Goal: Information Seeking & Learning: Find specific fact

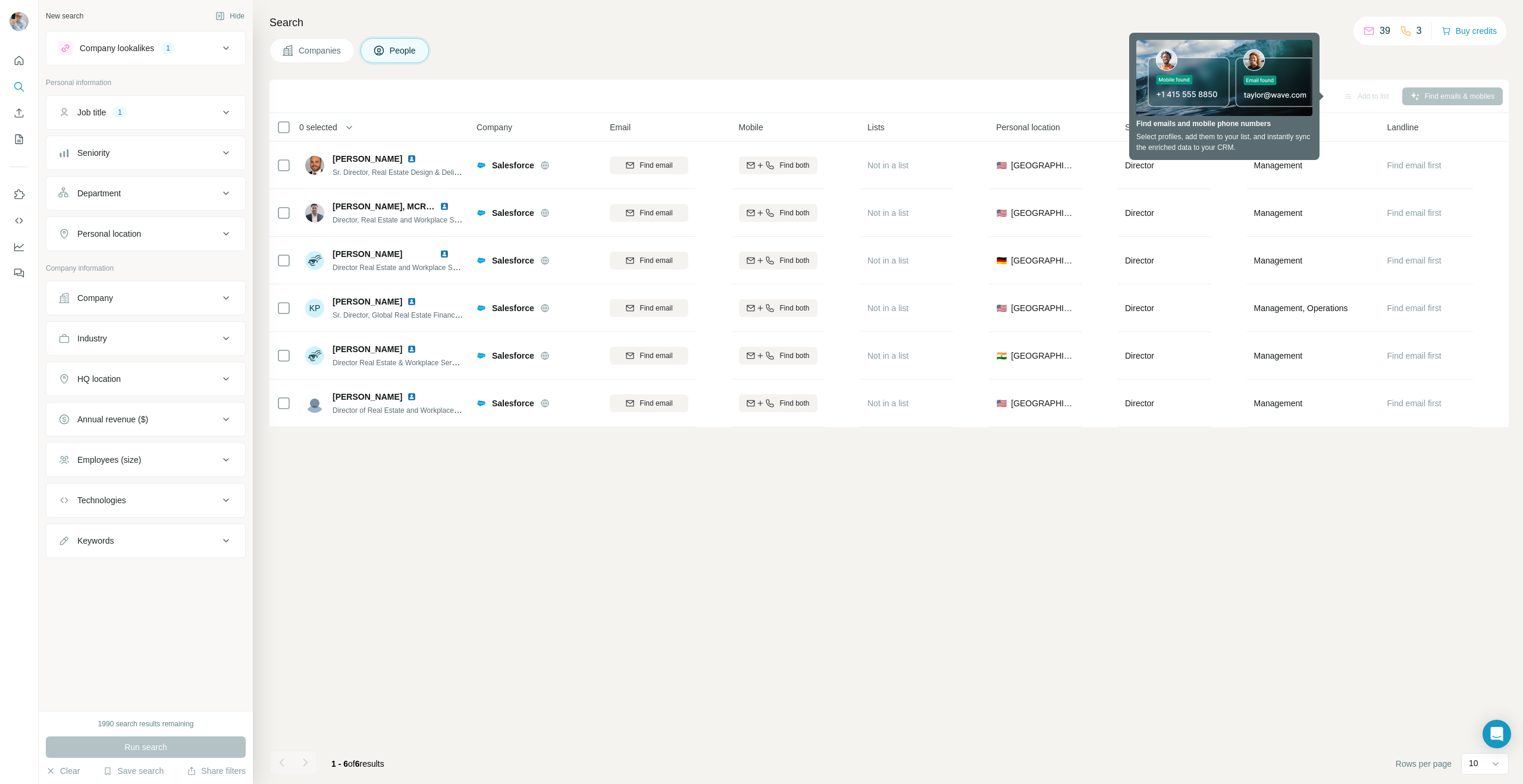
click at [119, 381] on div "HQ location" at bounding box center [98, 378] width 43 height 12
click at [105, 409] on input "text" at bounding box center [145, 408] width 175 height 21
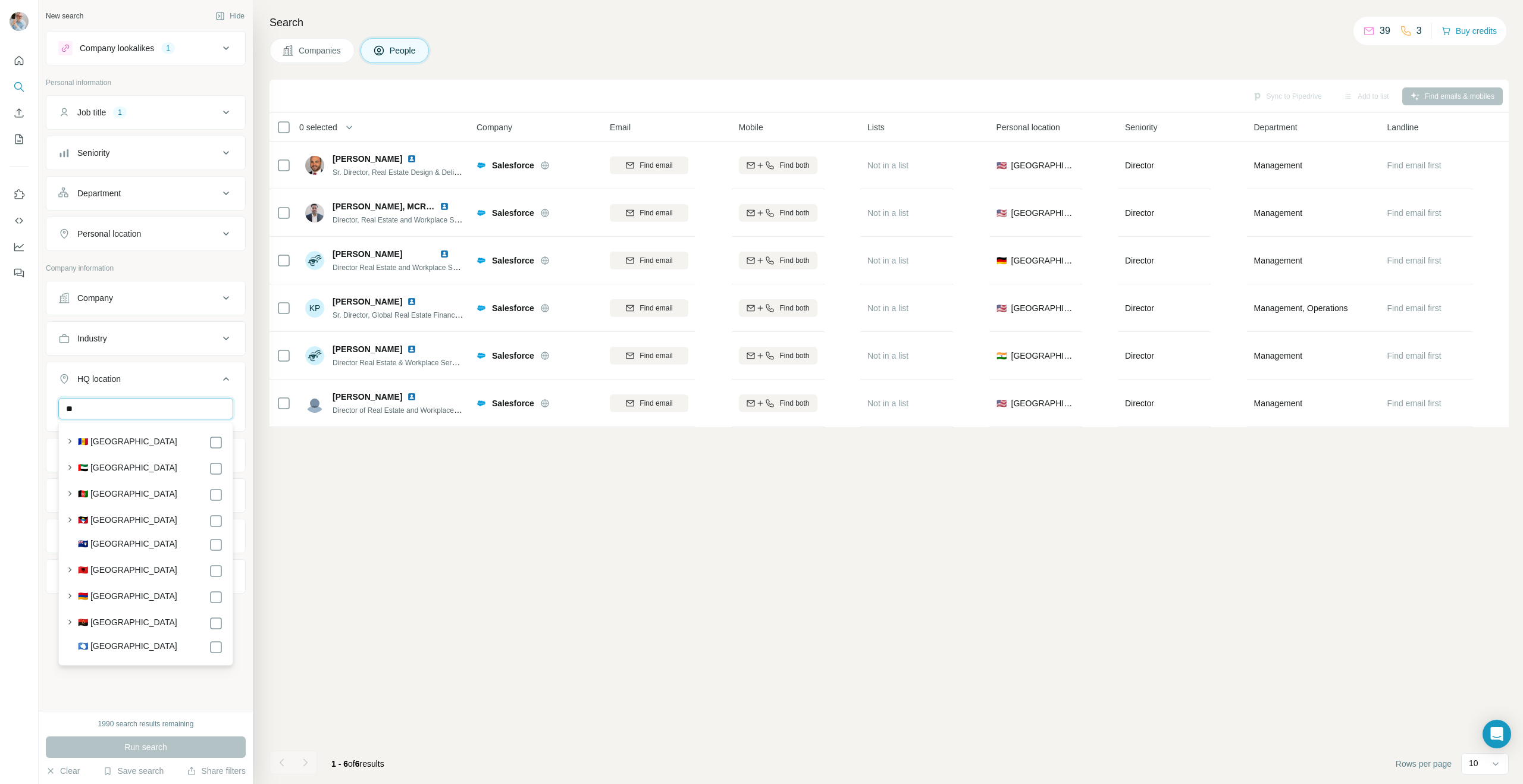
type input "*"
type input "***"
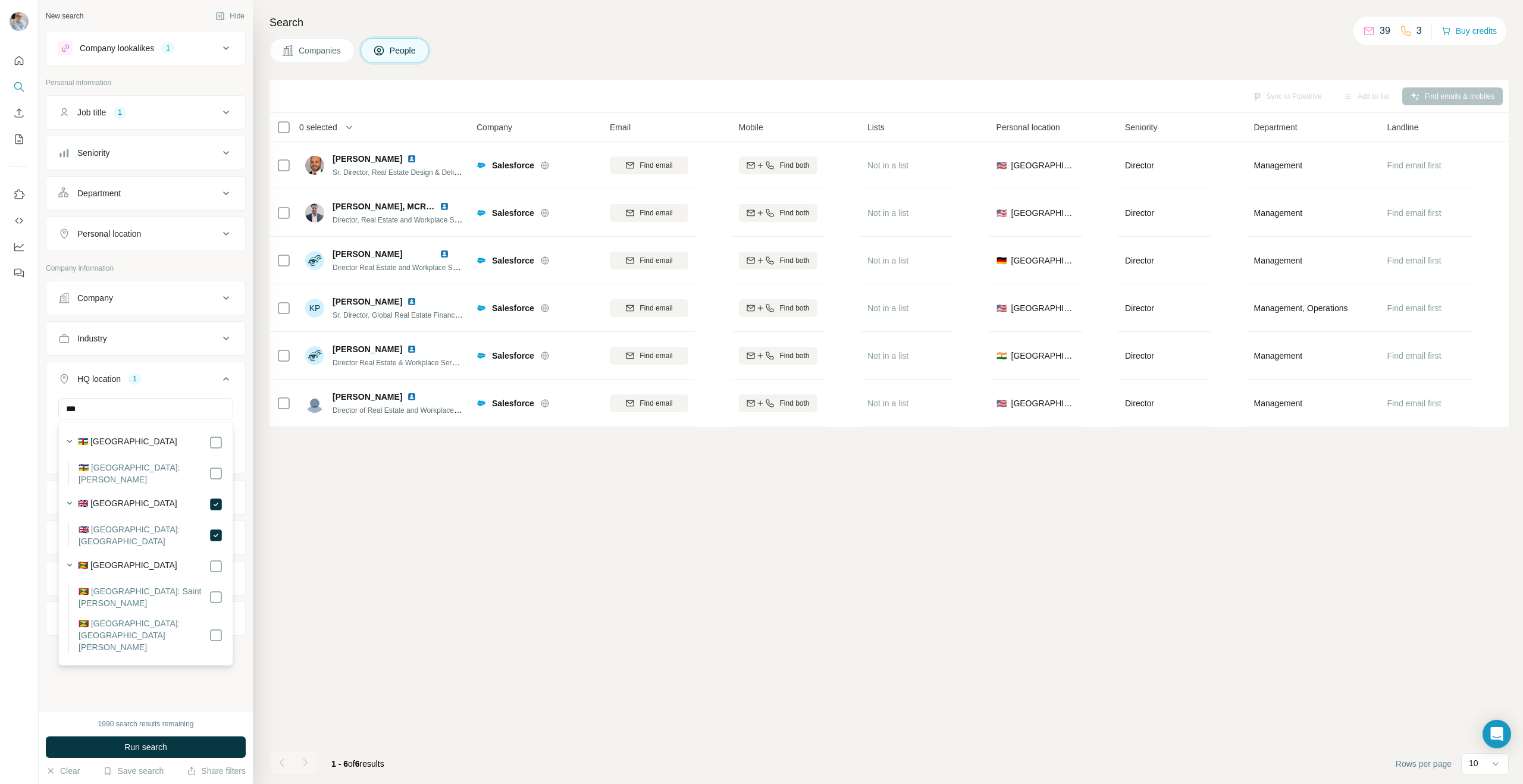
click at [113, 750] on button "Run search" at bounding box center [146, 747] width 200 height 21
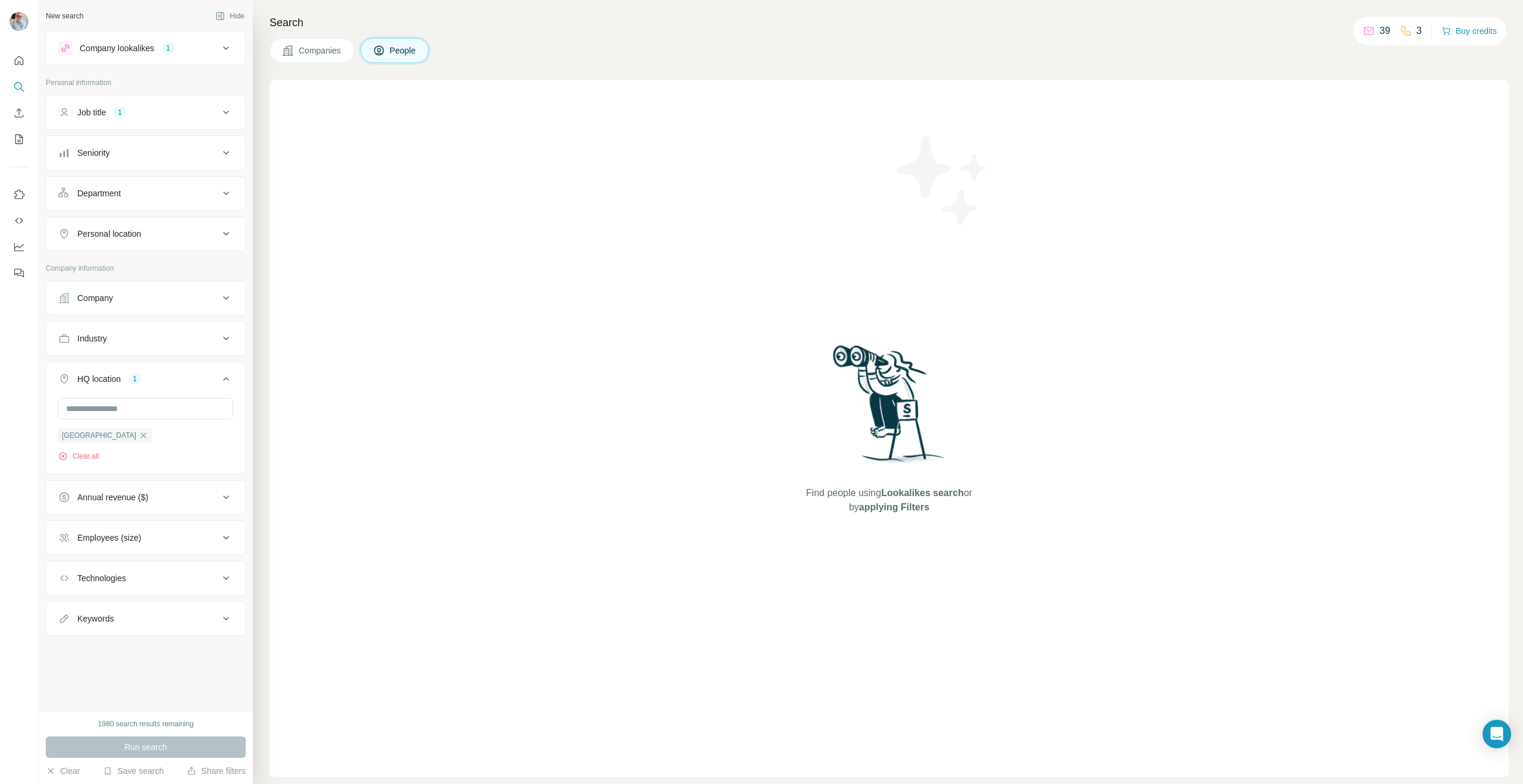
click at [121, 747] on div "Run search" at bounding box center [146, 747] width 200 height 21
click at [586, 540] on div "Find people using Lookalikes search or by applying Filters" at bounding box center [889, 428] width 1239 height 697
click at [59, 458] on icon "button" at bounding box center [62, 455] width 8 height 8
click at [500, 419] on div "Find people using Lookalikes search or by applying Filters" at bounding box center [889, 428] width 1239 height 697
click at [104, 103] on button "Job title 1" at bounding box center [145, 113] width 198 height 28
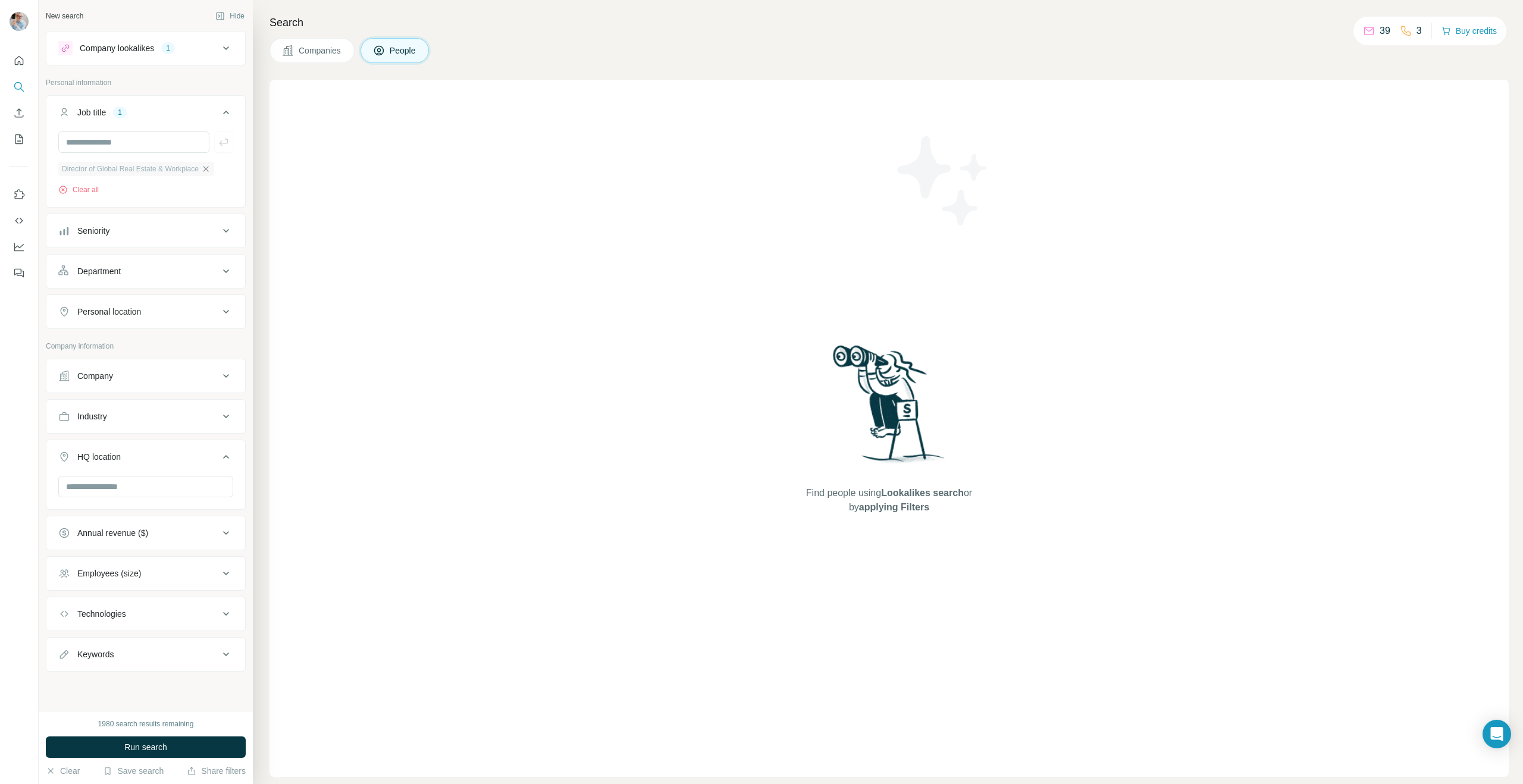
click at [211, 171] on icon "button" at bounding box center [206, 168] width 10 height 10
drag, startPoint x: 75, startPoint y: 142, endPoint x: 96, endPoint y: 140, distance: 21.1
click at [76, 142] on input "text" at bounding box center [134, 142] width 152 height 21
type input "**********"
click at [405, 44] on span "People" at bounding box center [403, 50] width 27 height 12
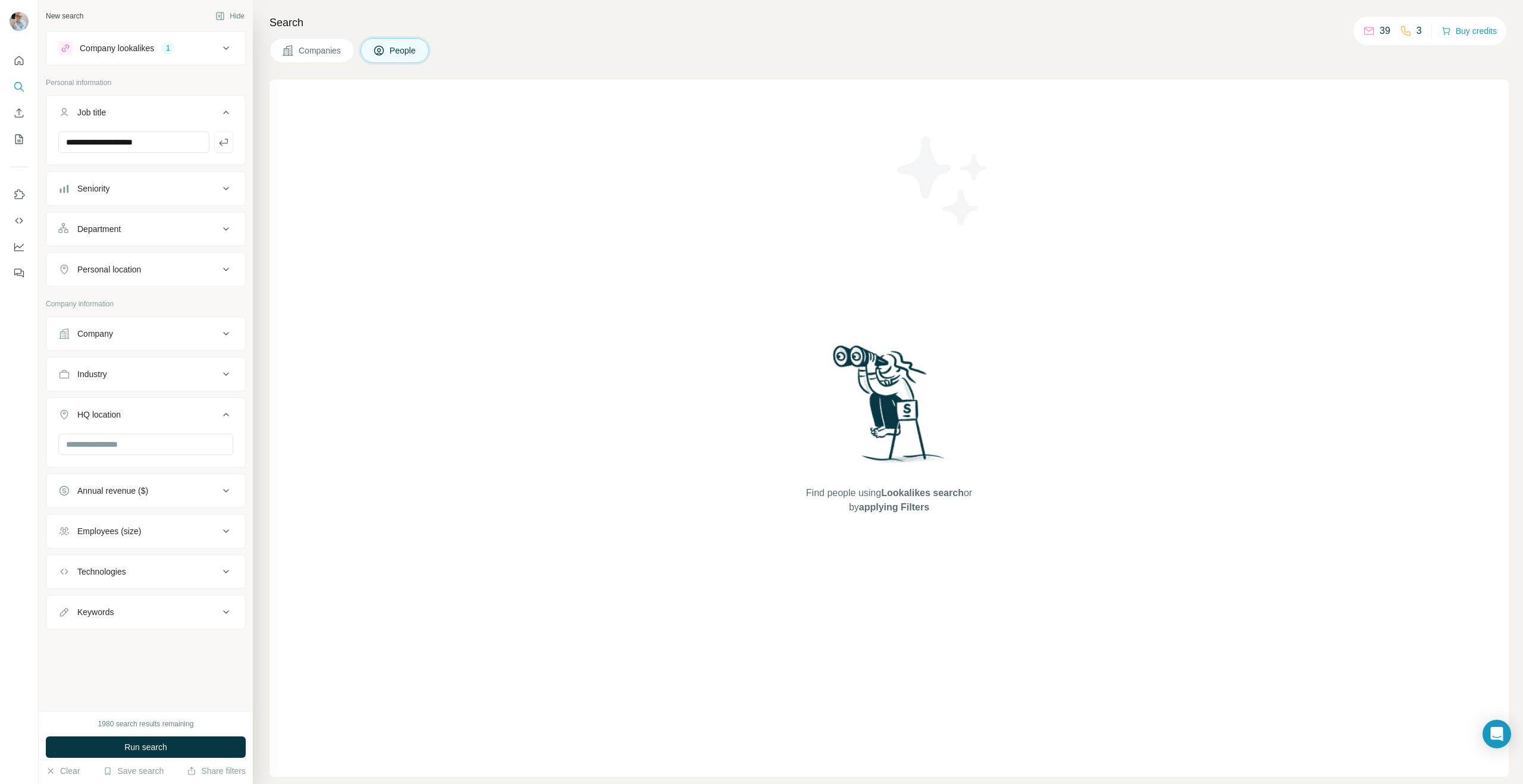
click at [138, 189] on div "Seniority" at bounding box center [138, 188] width 160 height 12
click at [90, 308] on span "Head" at bounding box center [85, 305] width 25 height 12
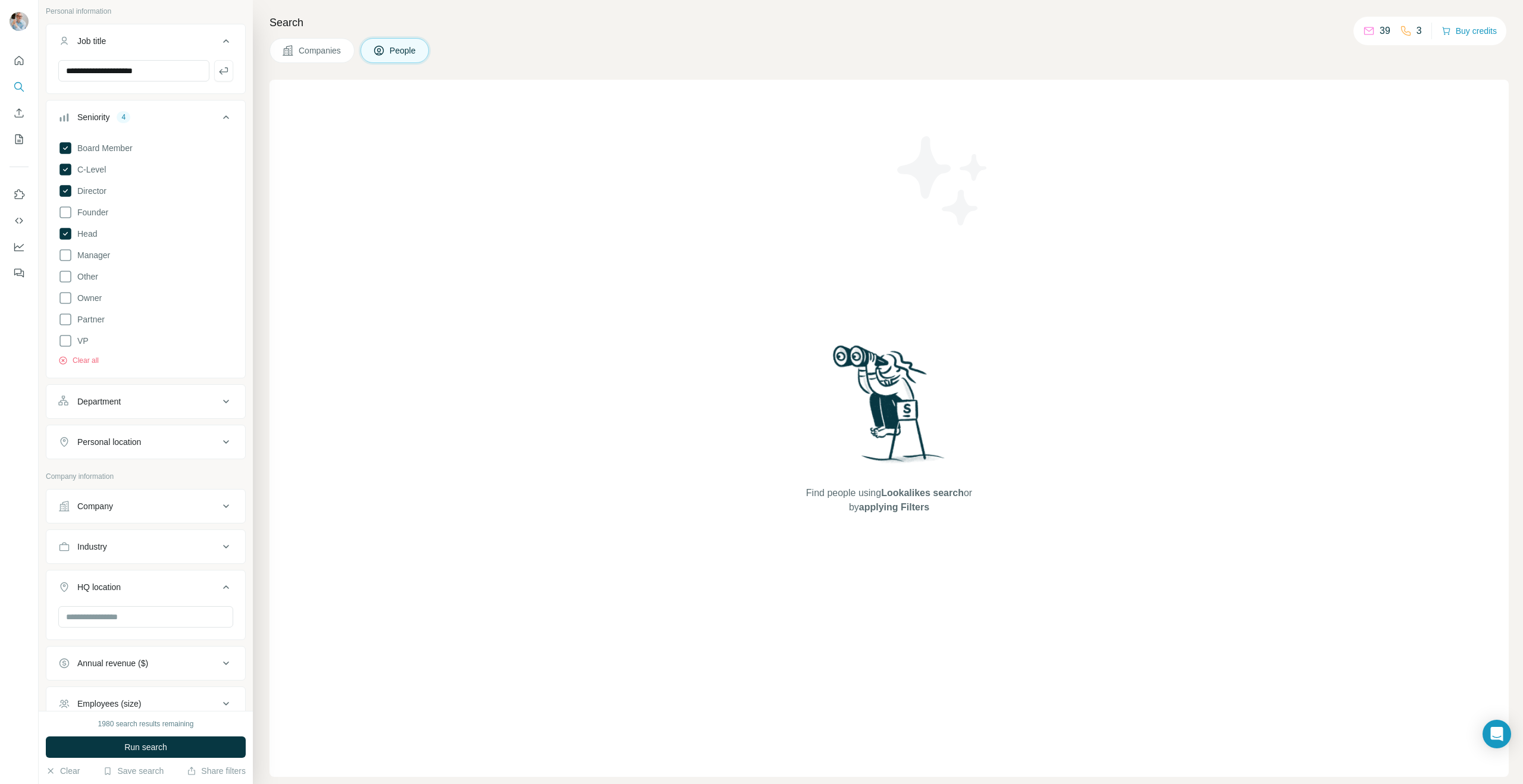
scroll to position [104, 0]
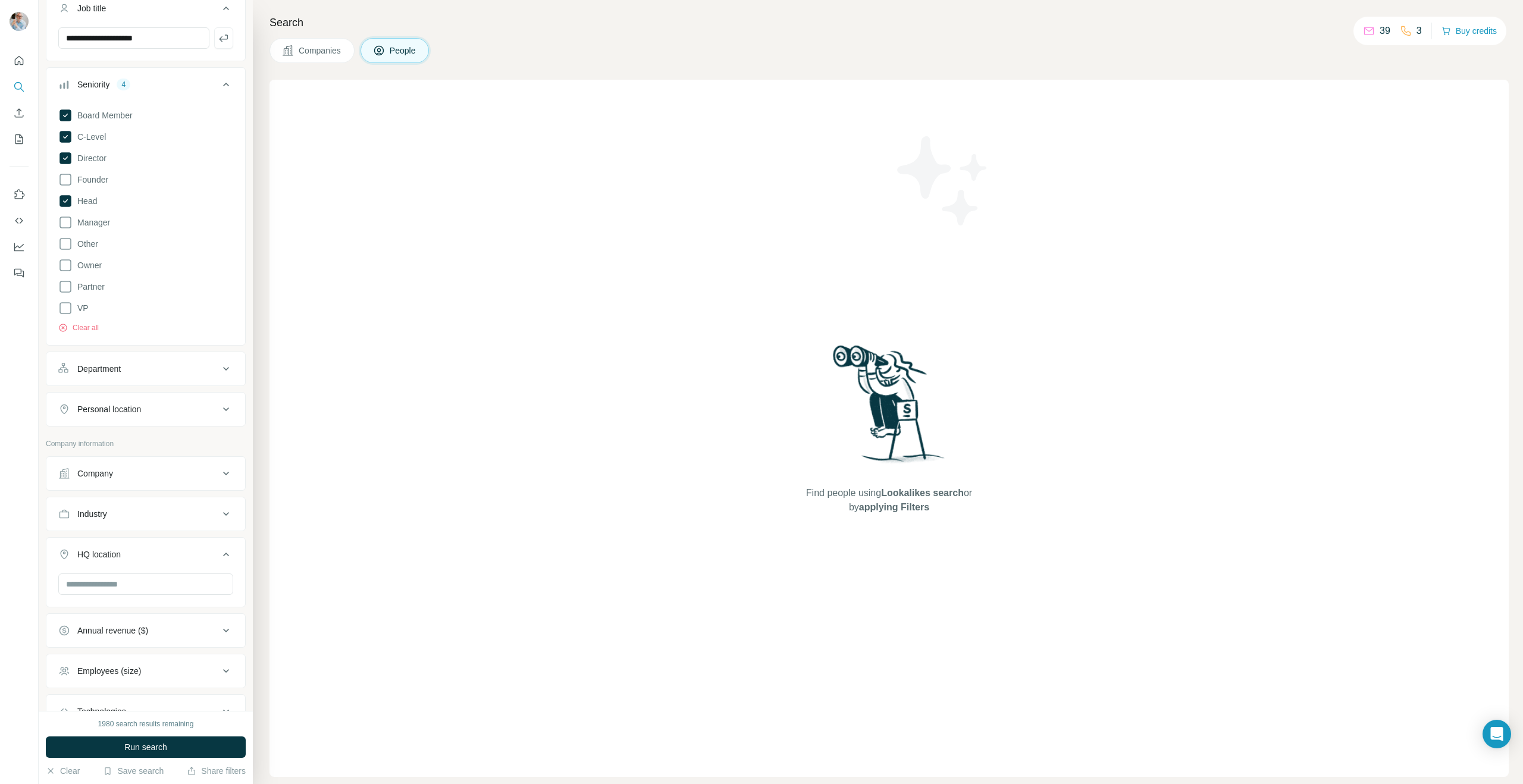
click at [123, 362] on button "Department" at bounding box center [145, 369] width 198 height 28
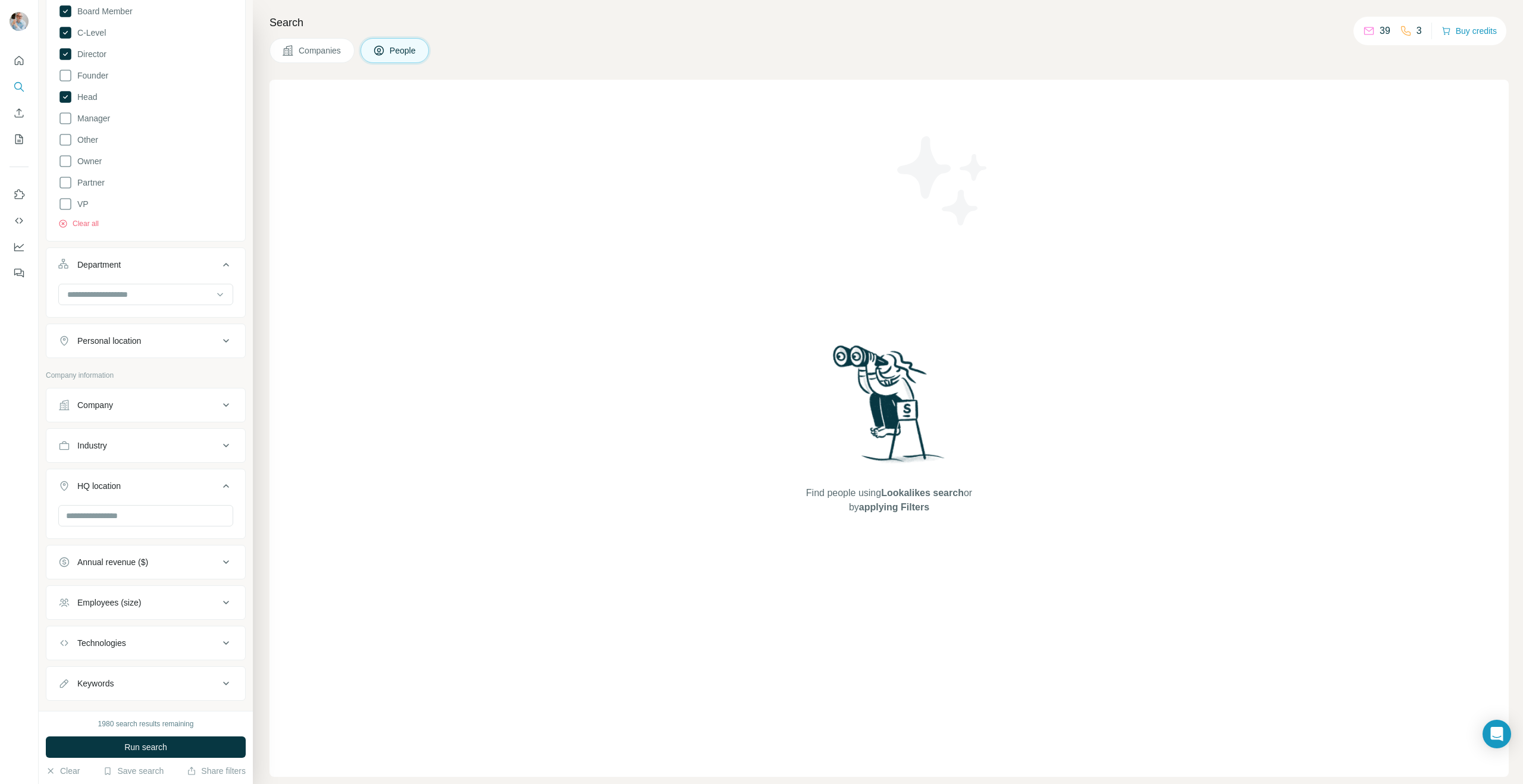
scroll to position [218, 0]
click at [128, 330] on div "Personal location" at bounding box center [109, 330] width 64 height 12
click at [120, 365] on input "text" at bounding box center [145, 361] width 175 height 21
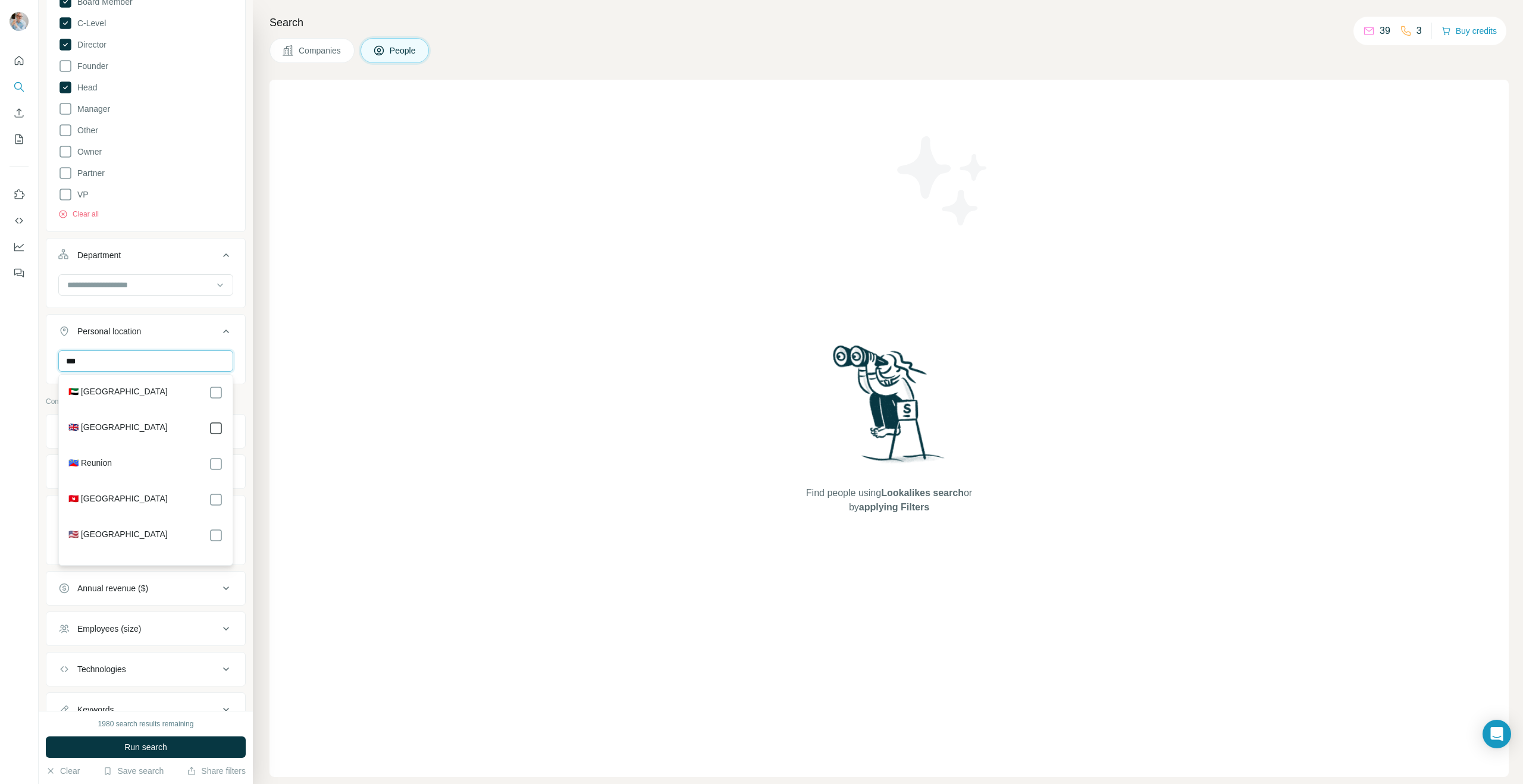
type input "***"
click at [245, 565] on div "HQ location" at bounding box center [146, 571] width 200 height 70
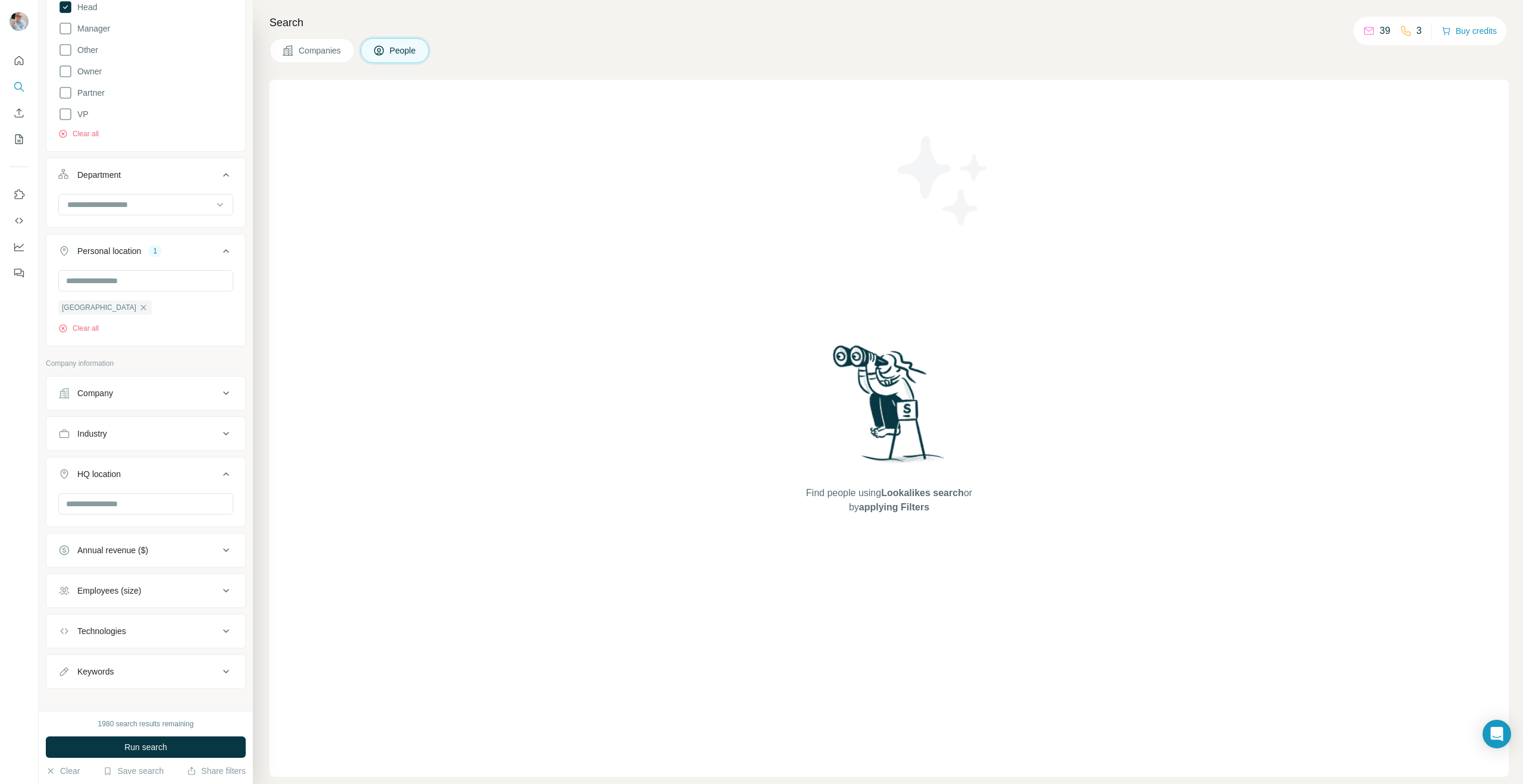
scroll to position [309, 0]
click at [126, 746] on span "Run search" at bounding box center [145, 746] width 43 height 12
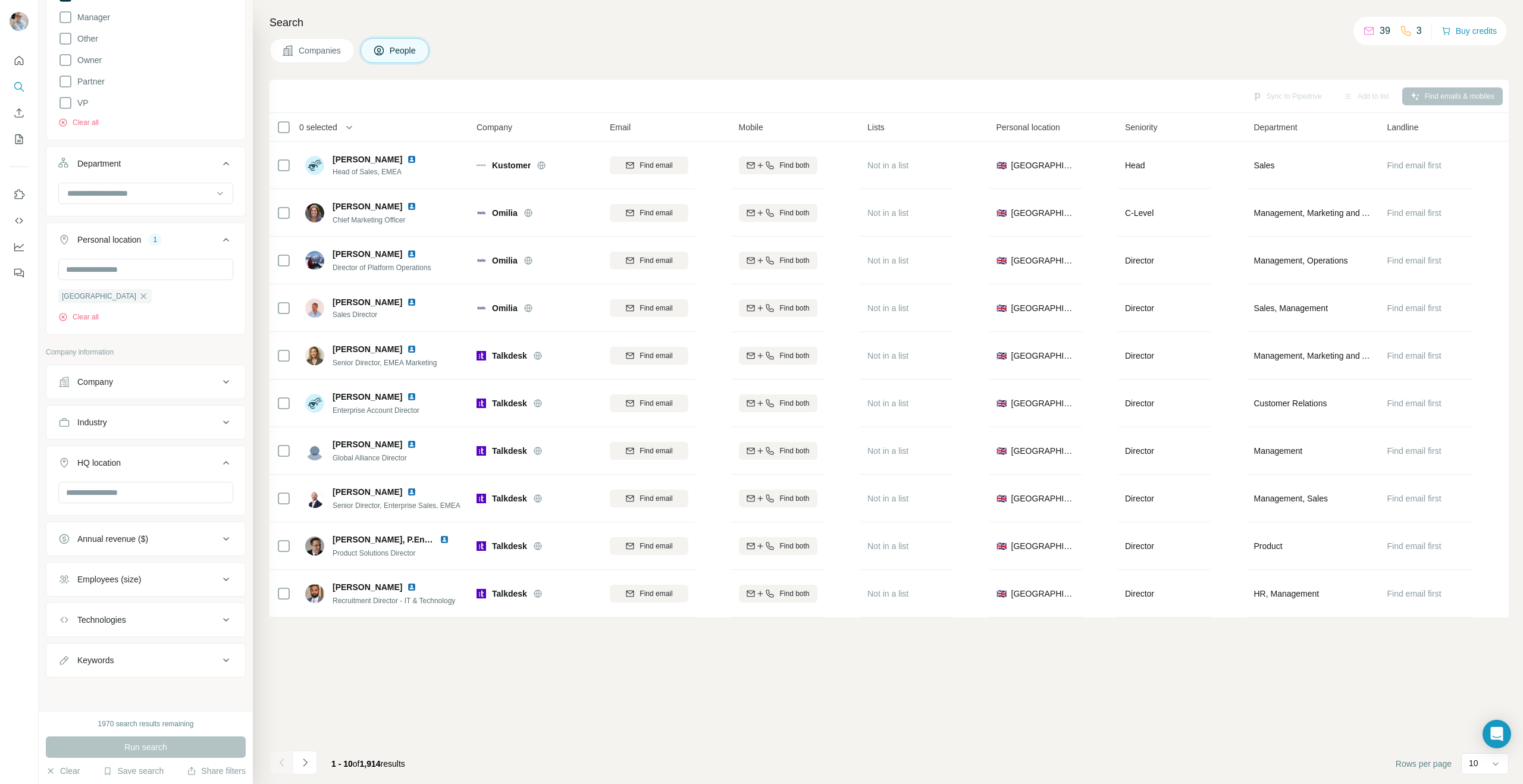
click at [108, 662] on div "Keywords" at bounding box center [95, 659] width 36 height 12
click at [111, 691] on input "text" at bounding box center [134, 693] width 152 height 21
type input "**********"
click at [161, 751] on span "Run search" at bounding box center [145, 746] width 43 height 12
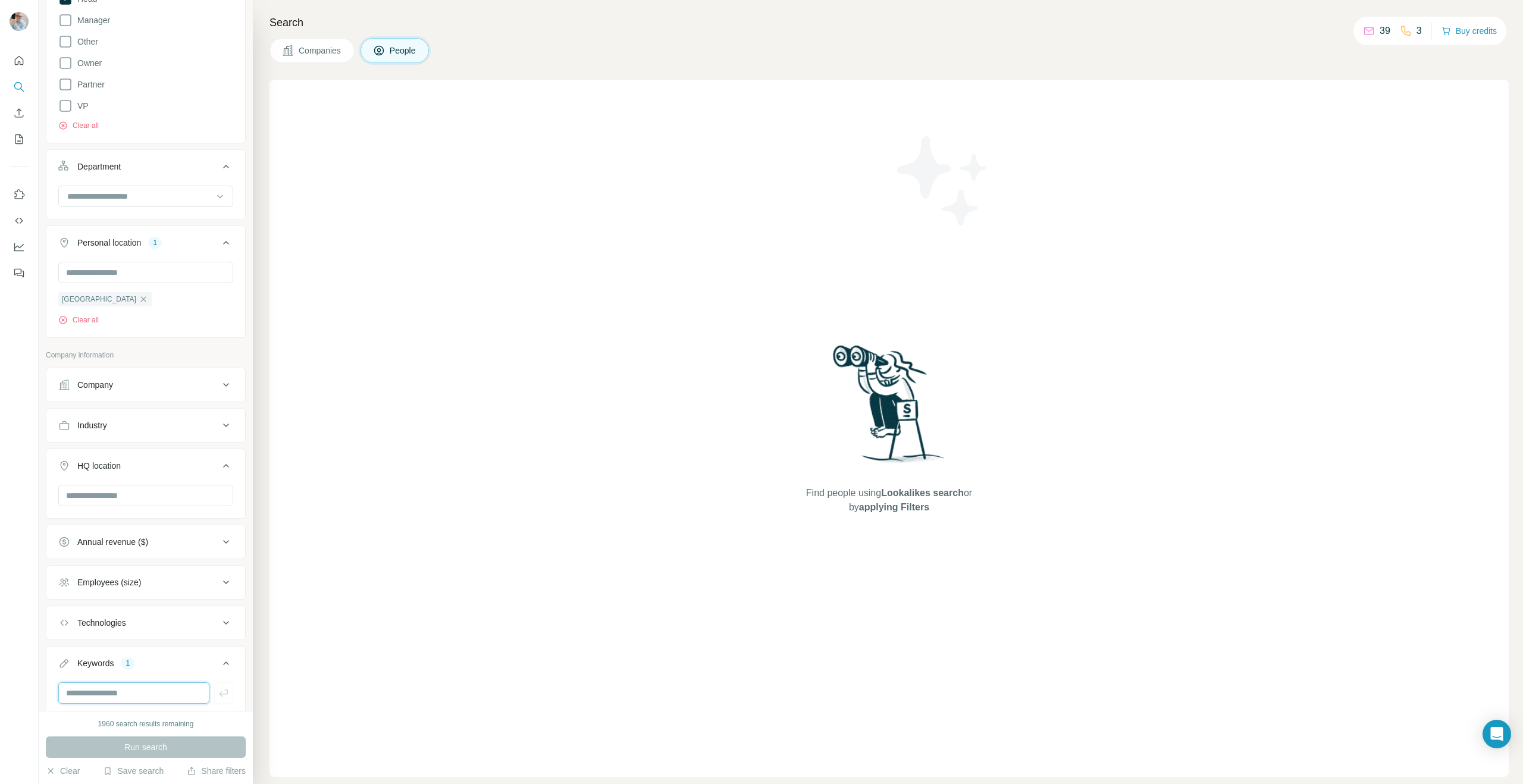
click at [145, 695] on input "text" at bounding box center [134, 693] width 152 height 21
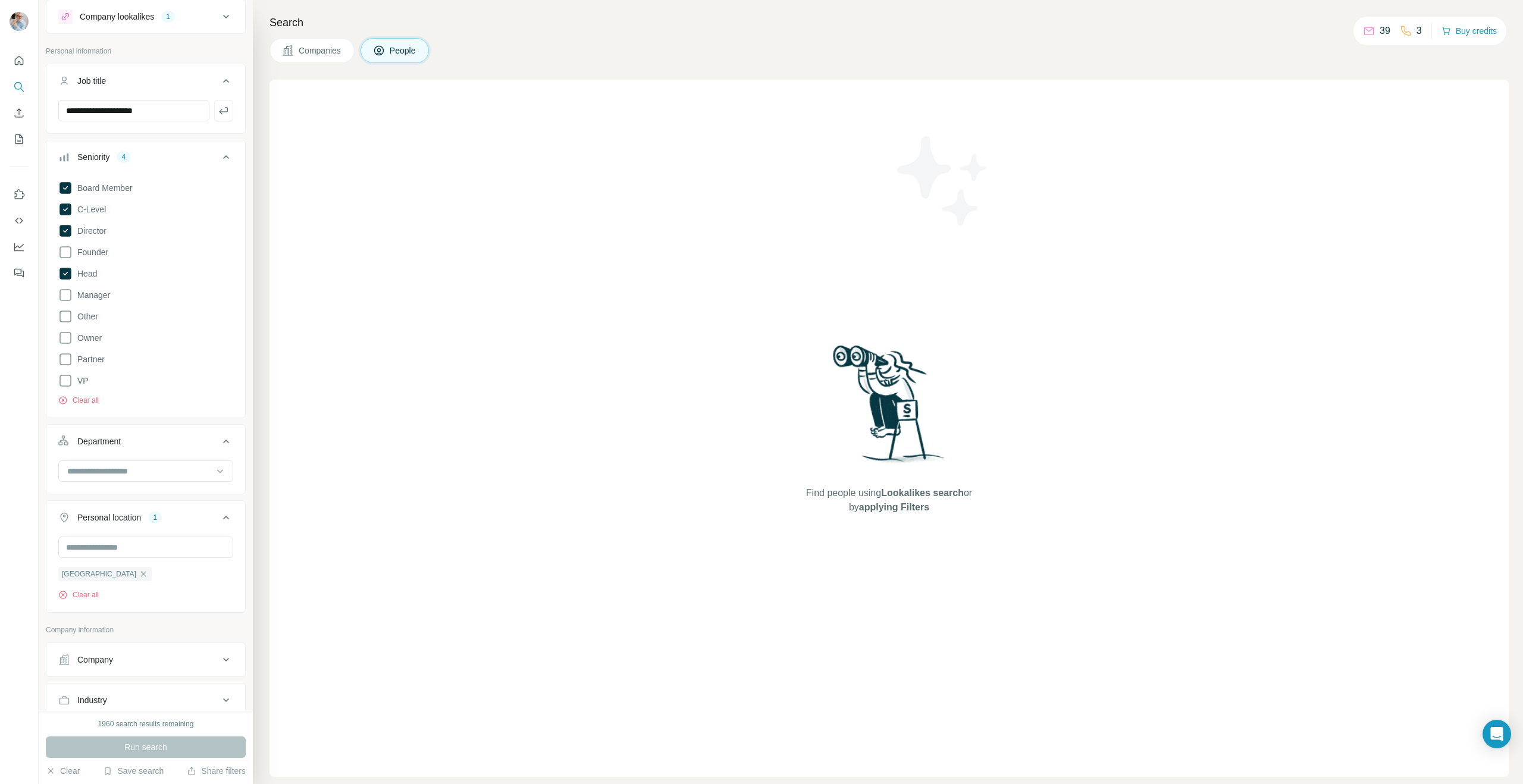
scroll to position [27, 0]
click at [66, 277] on icon at bounding box center [65, 277] width 4 height 4
click at [63, 187] on icon at bounding box center [65, 191] width 12 height 12
drag, startPoint x: 136, startPoint y: 749, endPoint x: 142, endPoint y: 742, distance: 9.2
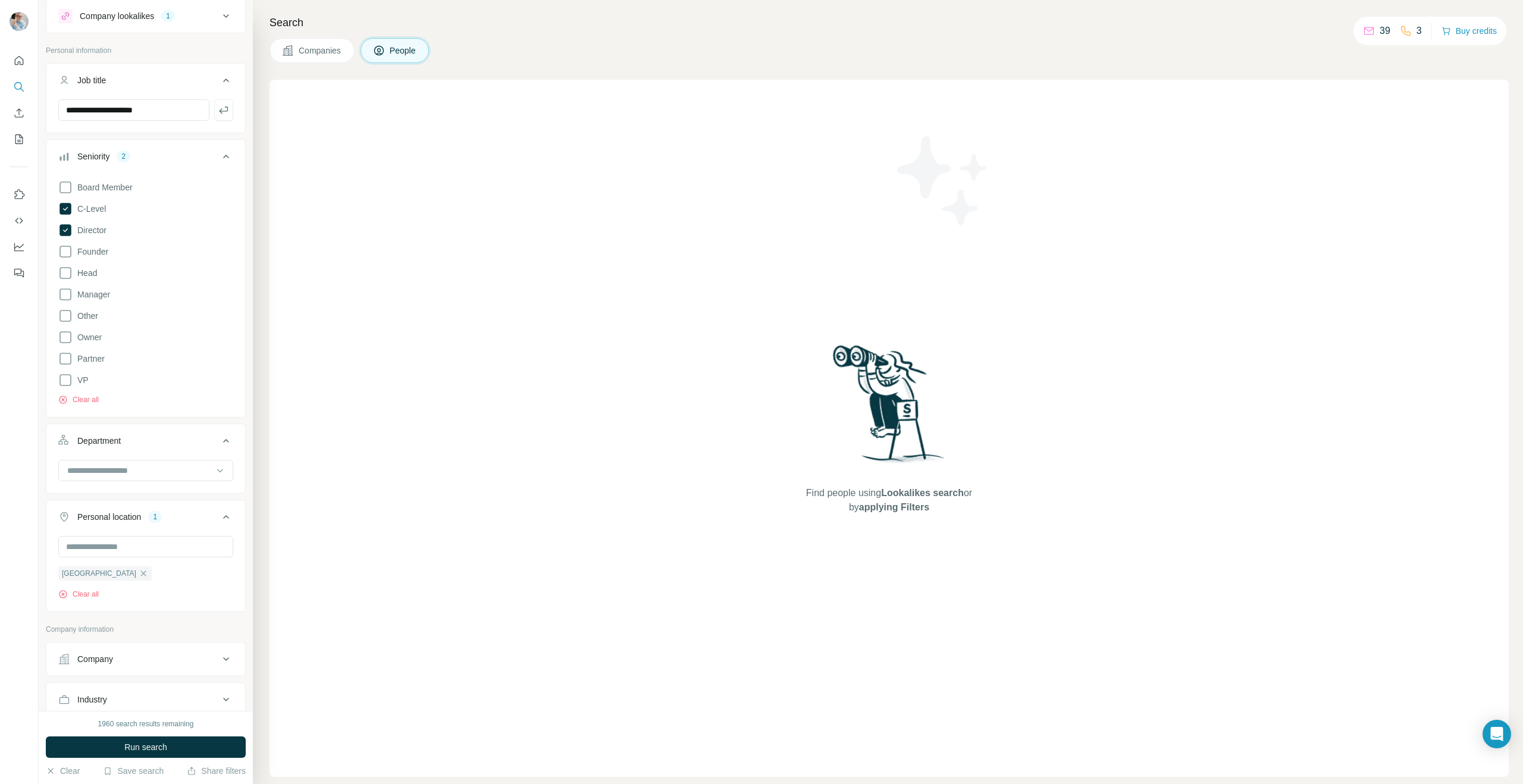
click at [136, 749] on span "Run search" at bounding box center [145, 746] width 43 height 12
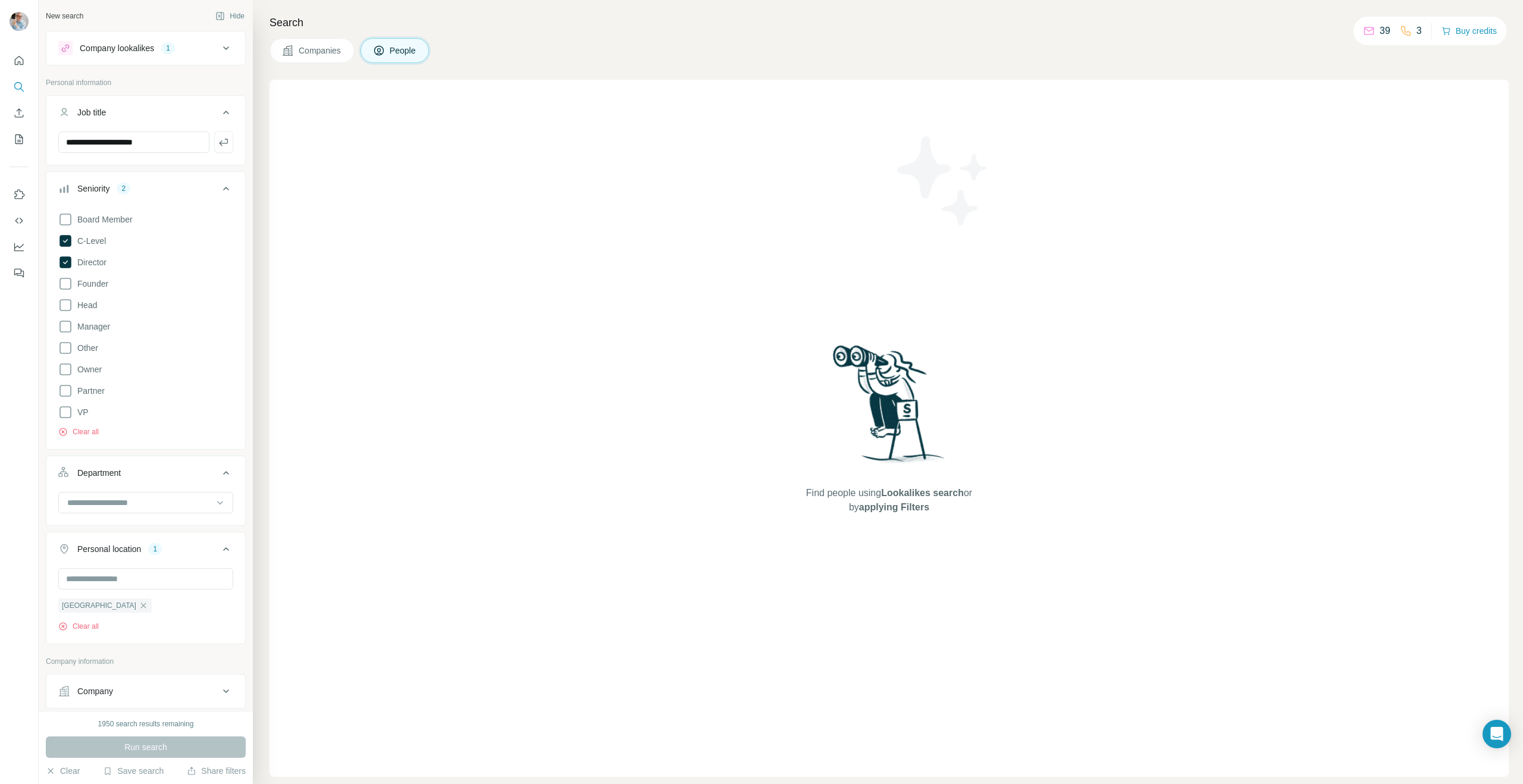
click at [108, 45] on div "Company lookalikes" at bounding box center [117, 48] width 74 height 12
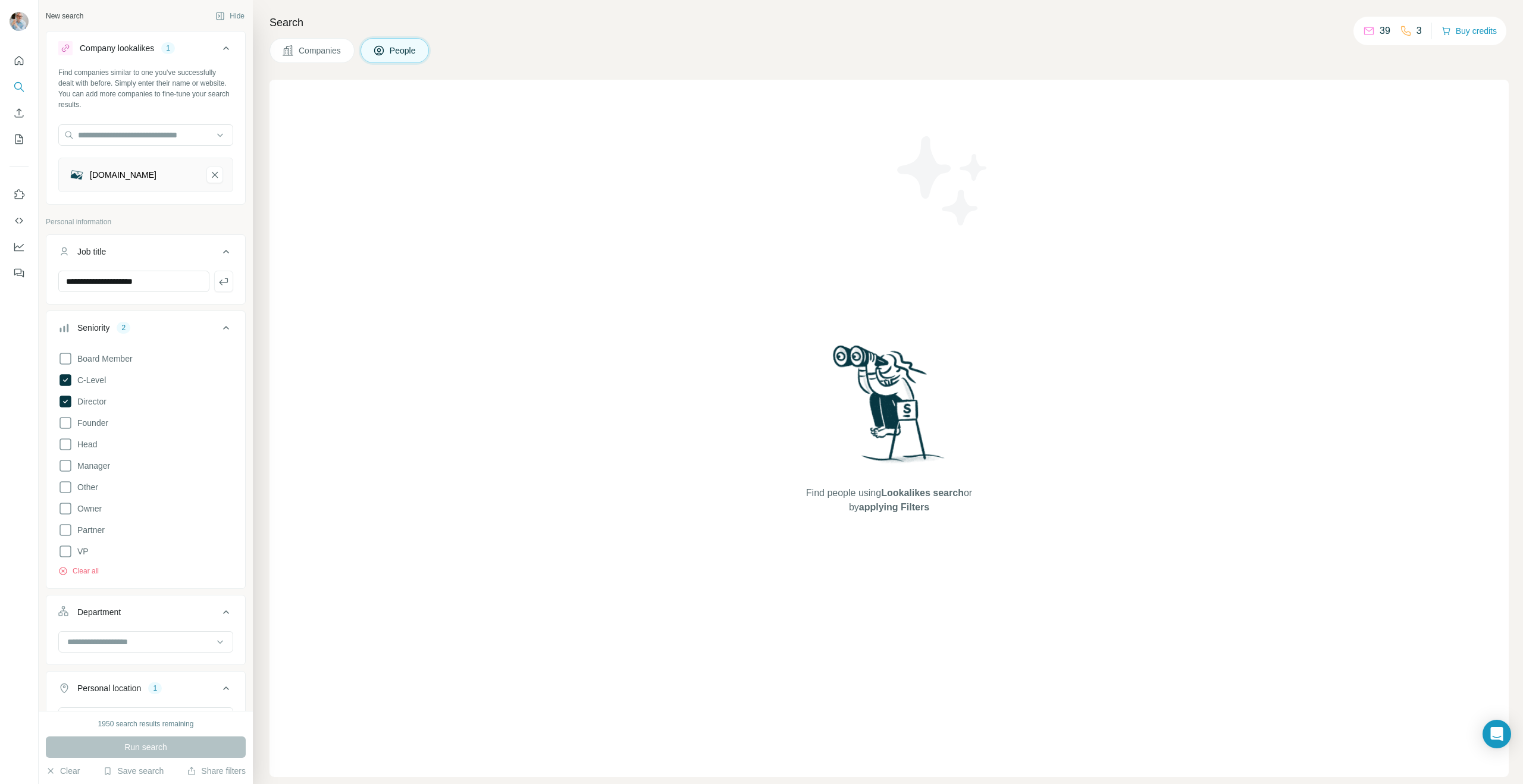
scroll to position [3, 0]
click at [110, 43] on div "Company lookalikes" at bounding box center [117, 45] width 74 height 12
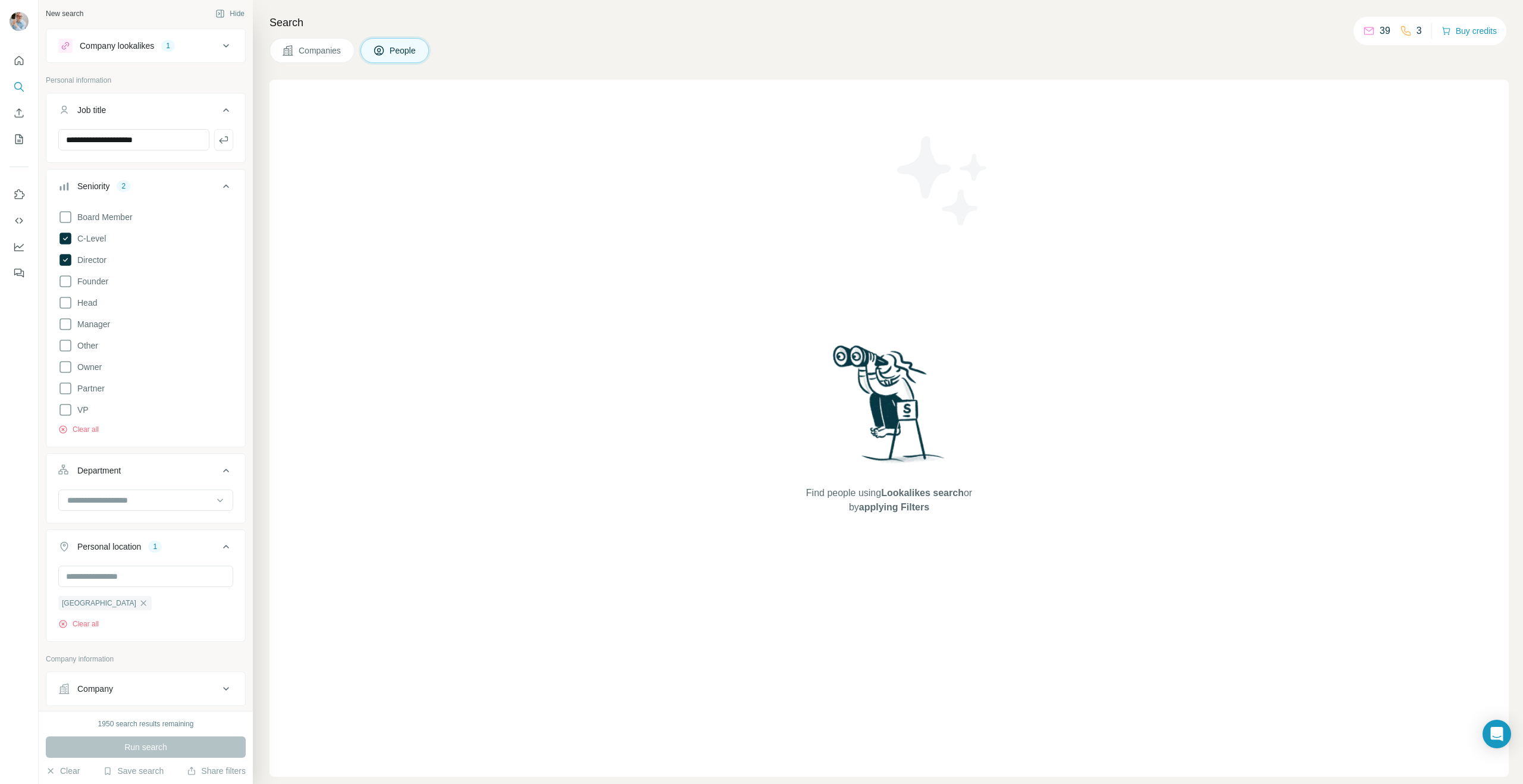
click at [63, 260] on icon at bounding box center [65, 260] width 4 height 4
click at [65, 239] on icon at bounding box center [65, 238] width 4 height 4
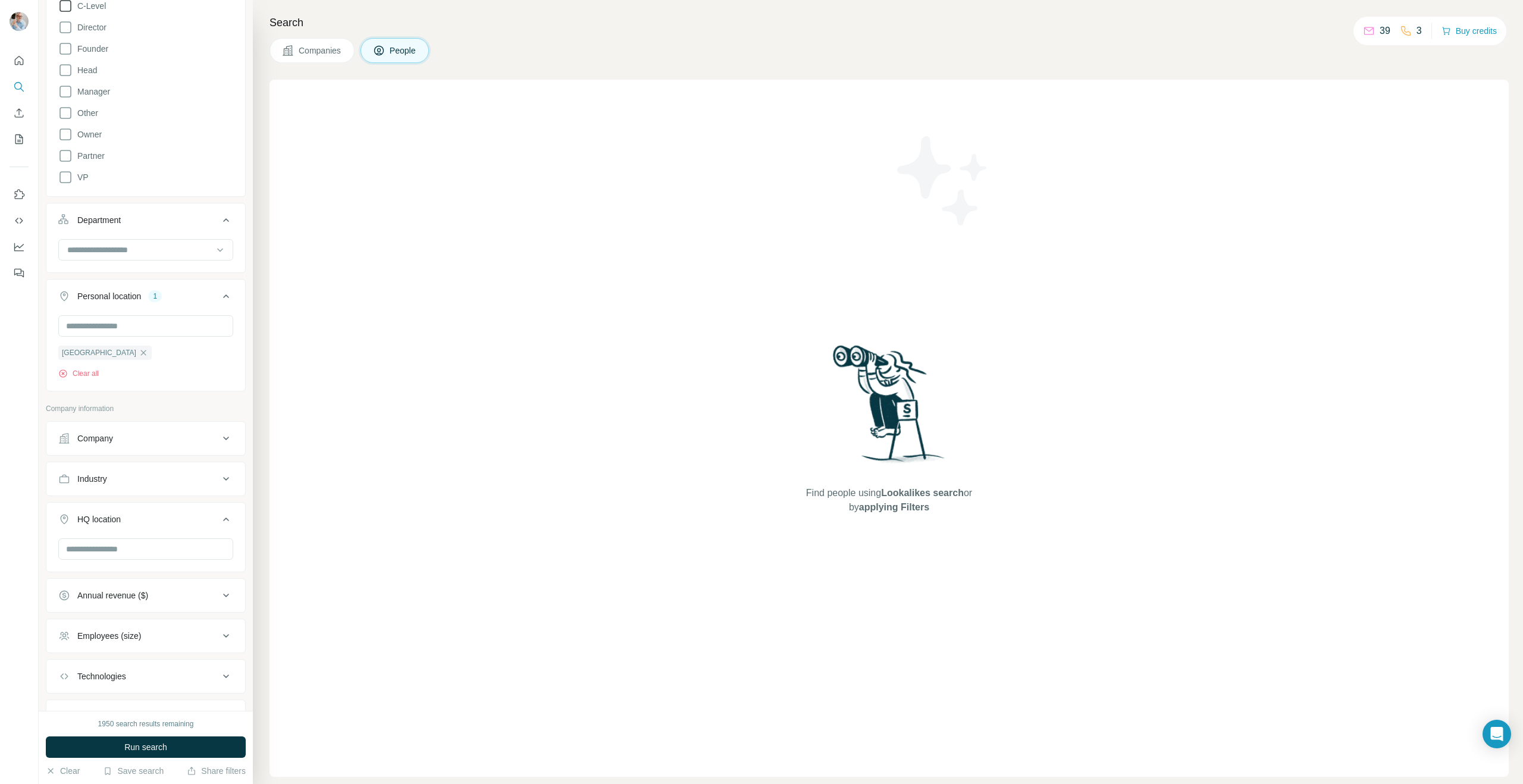
scroll to position [370, 0]
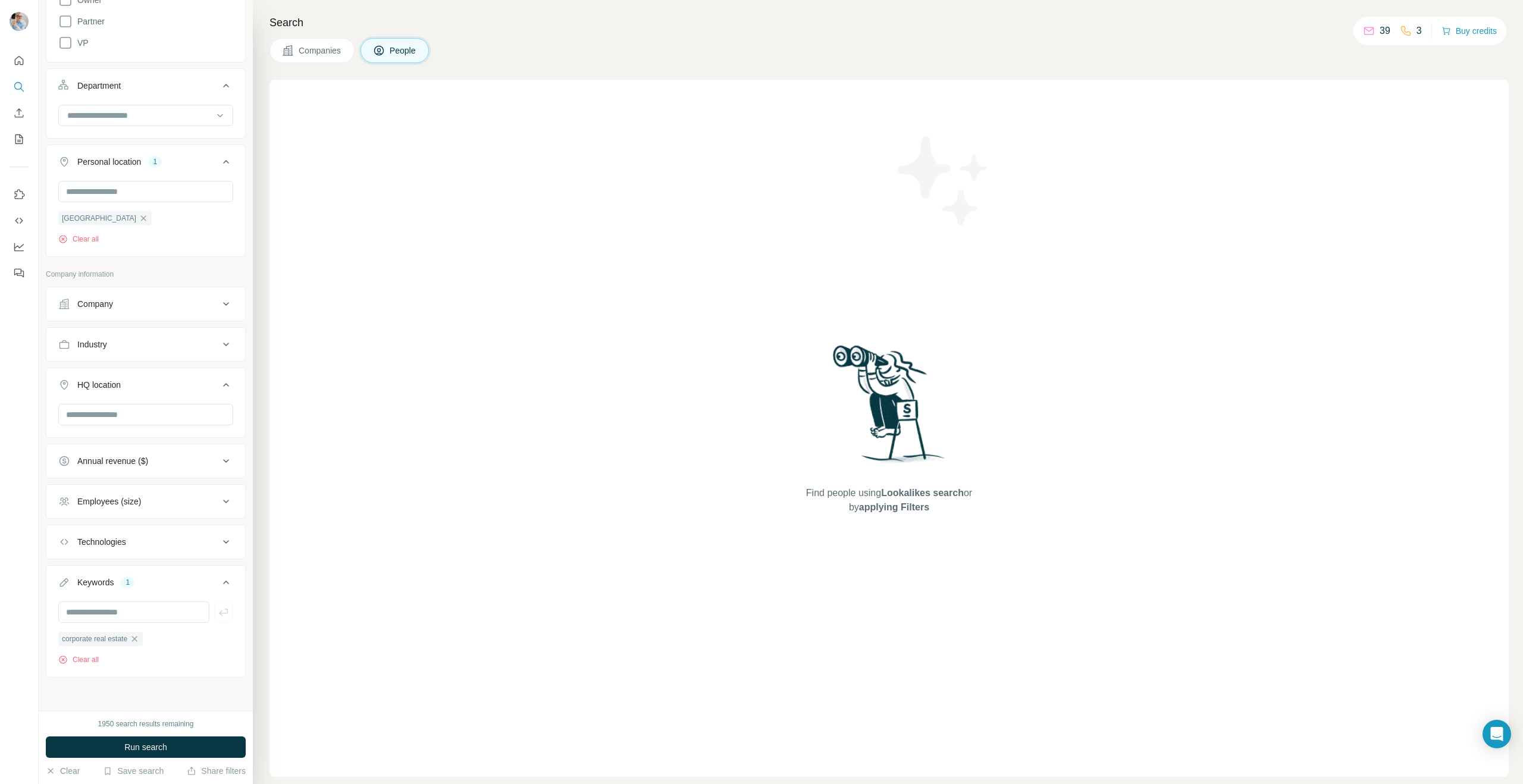
click at [144, 745] on span "Run search" at bounding box center [145, 746] width 43 height 12
click at [139, 640] on icon "button" at bounding box center [134, 639] width 10 height 10
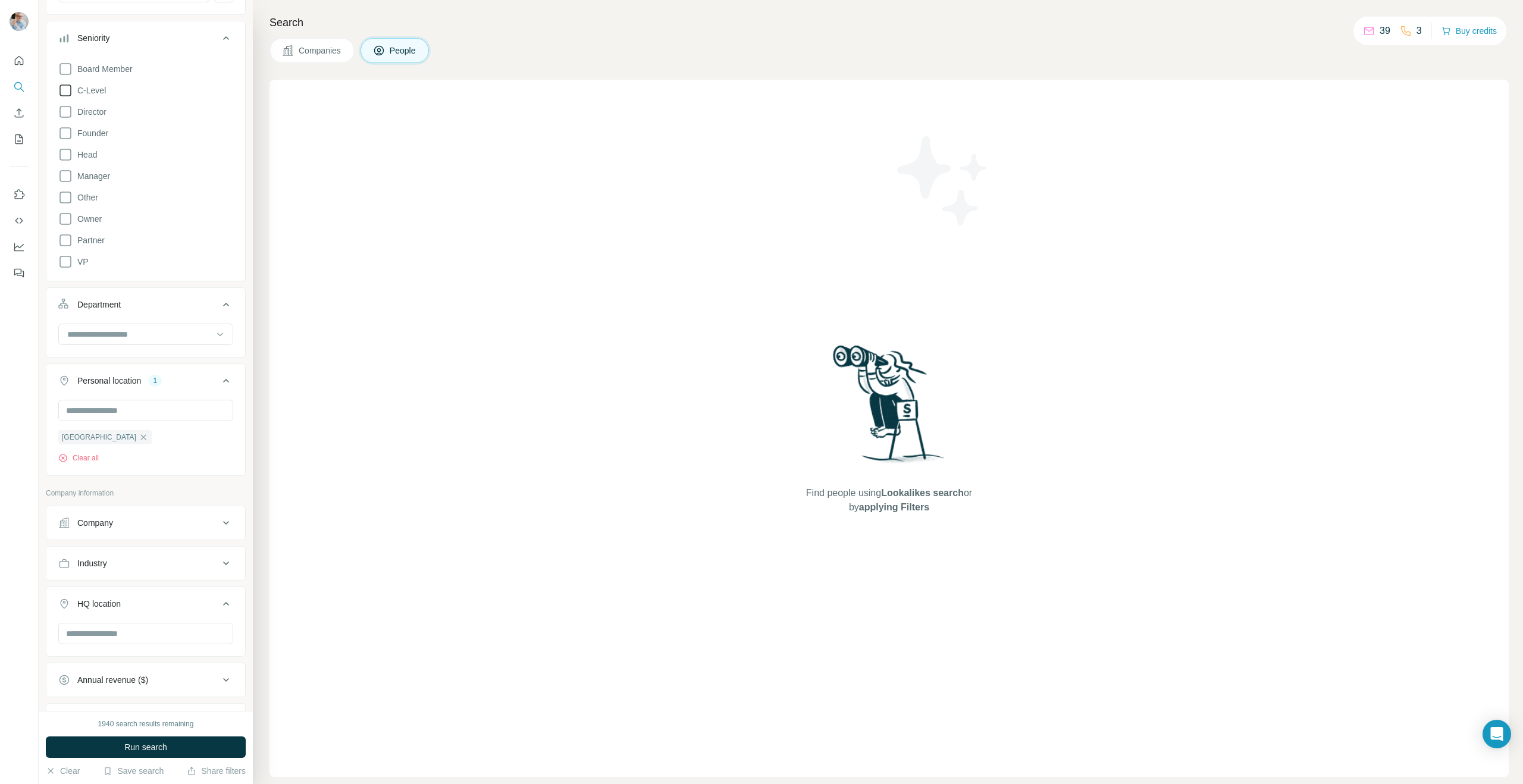
scroll to position [153, 0]
click at [128, 329] on input at bounding box center [140, 331] width 147 height 13
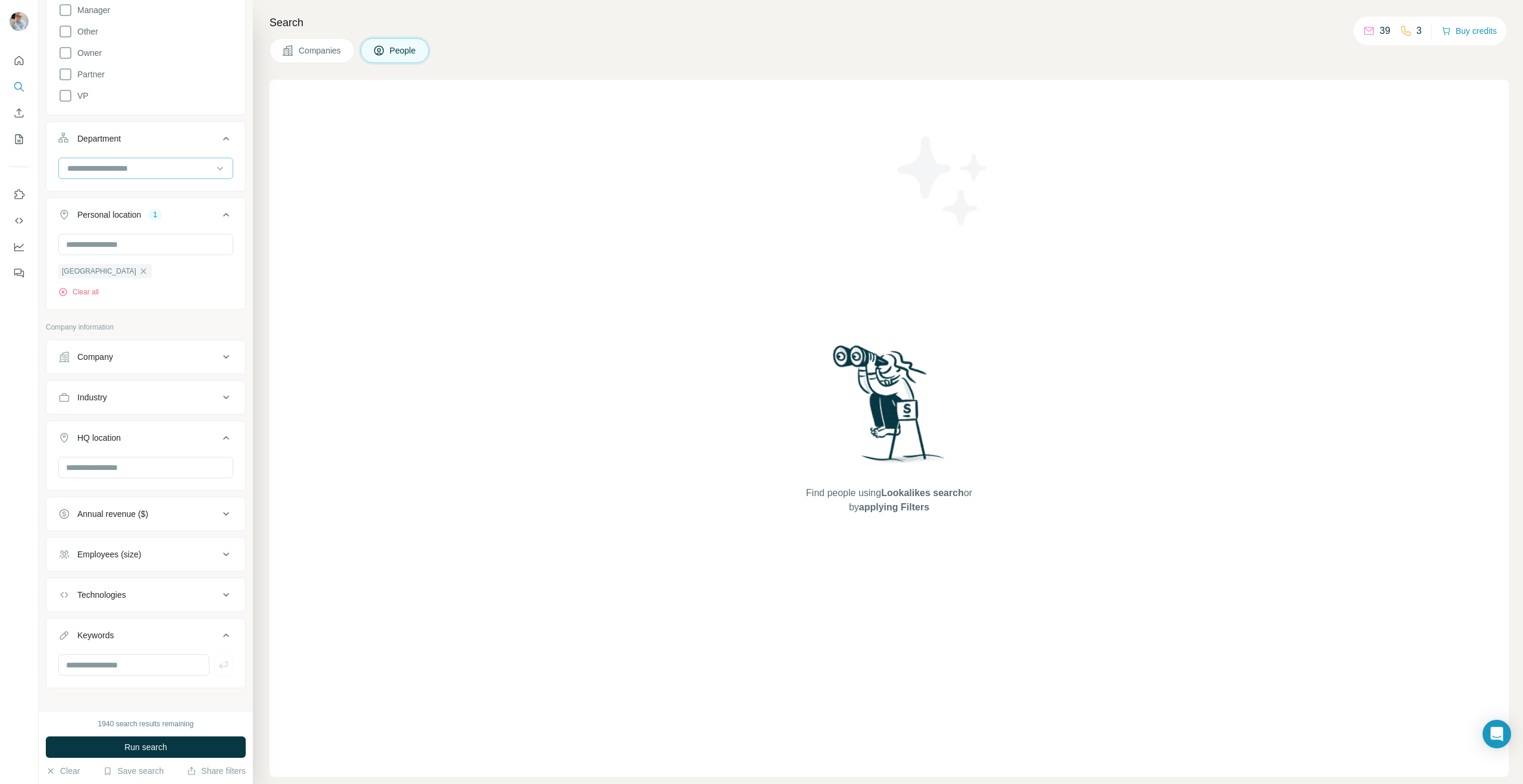
scroll to position [322, 0]
click at [121, 344] on button "Company" at bounding box center [145, 352] width 198 height 28
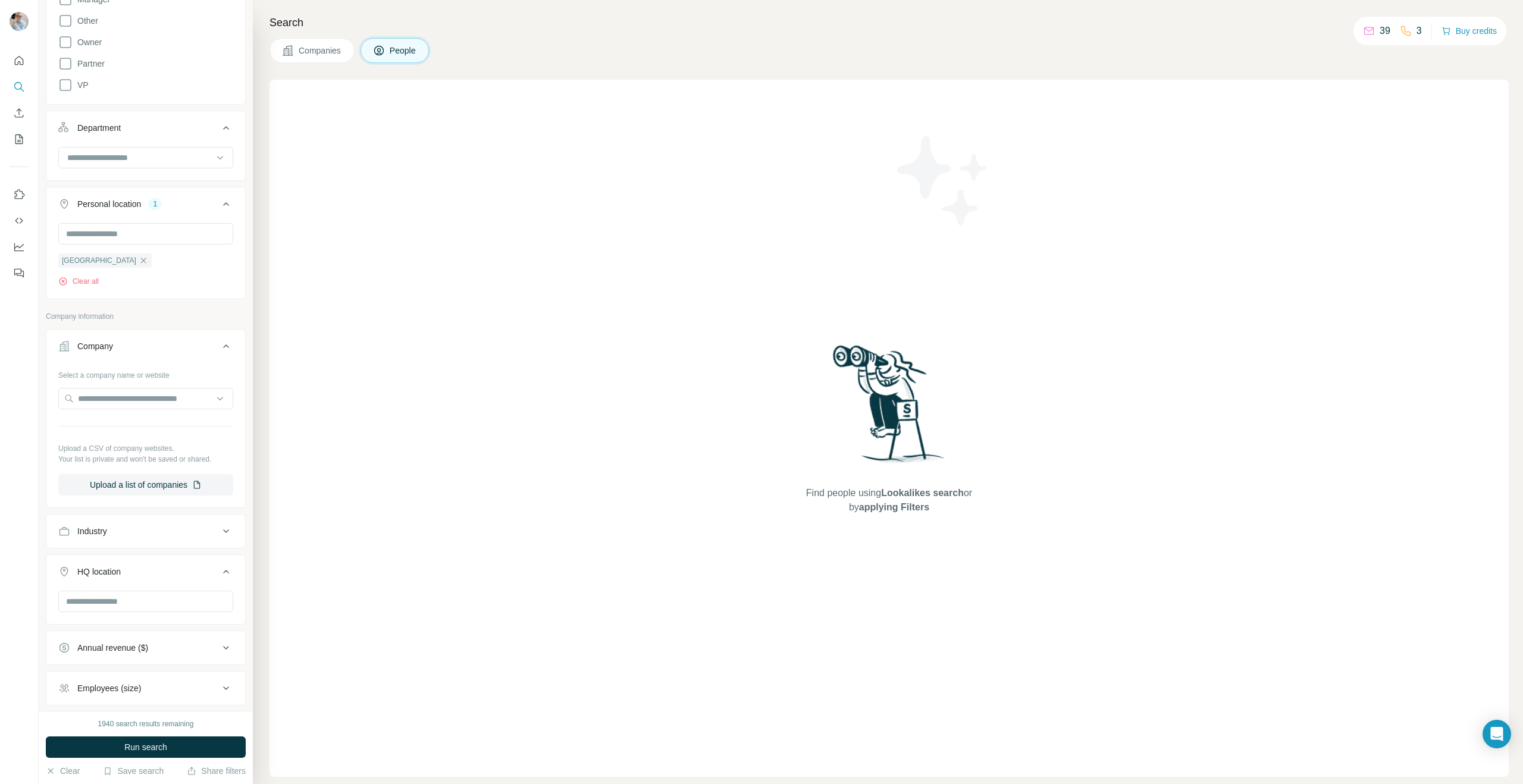
click at [121, 344] on div "Company" at bounding box center [138, 345] width 160 height 12
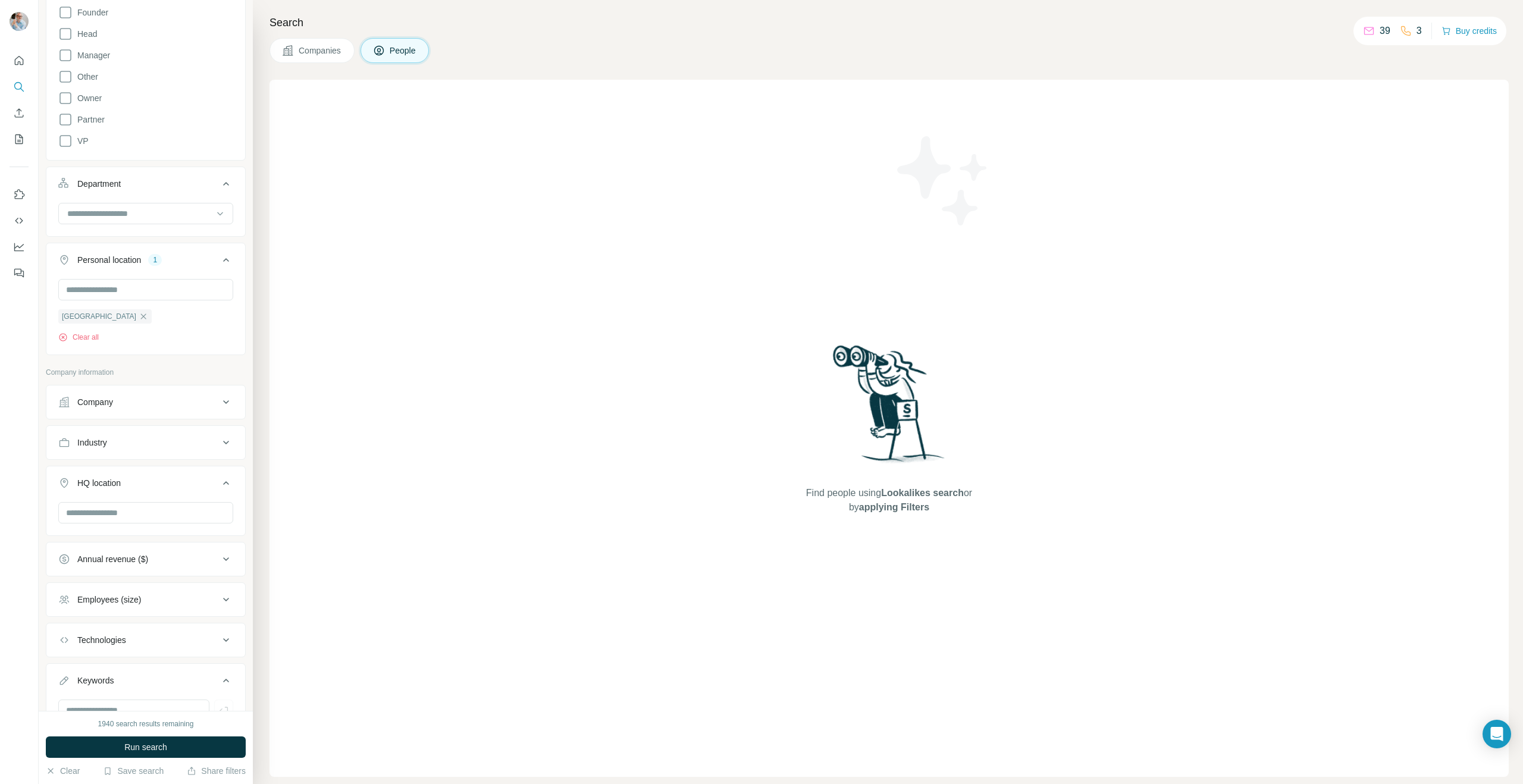
scroll to position [327, 0]
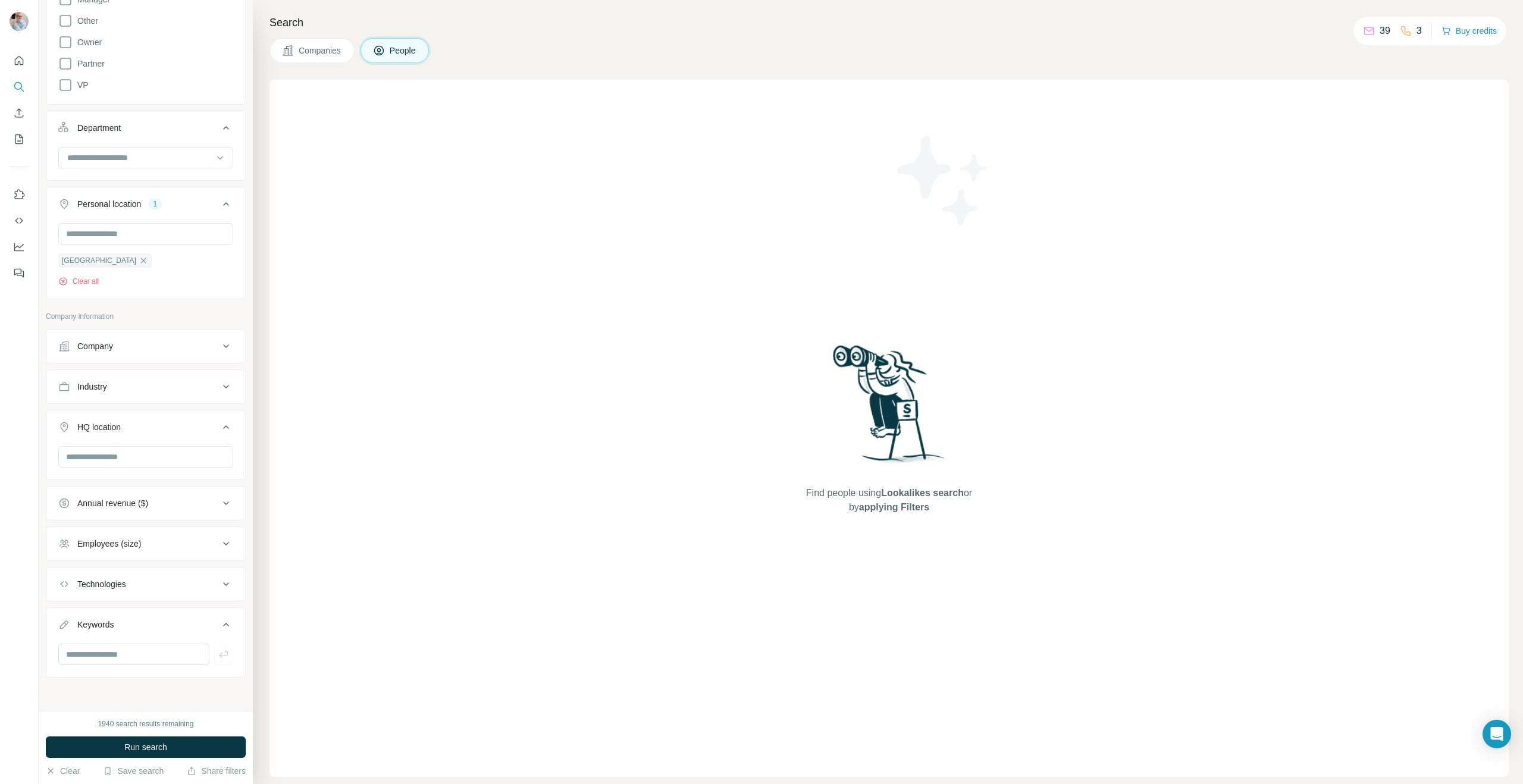
click at [128, 553] on button "Employees (size)" at bounding box center [145, 543] width 198 height 28
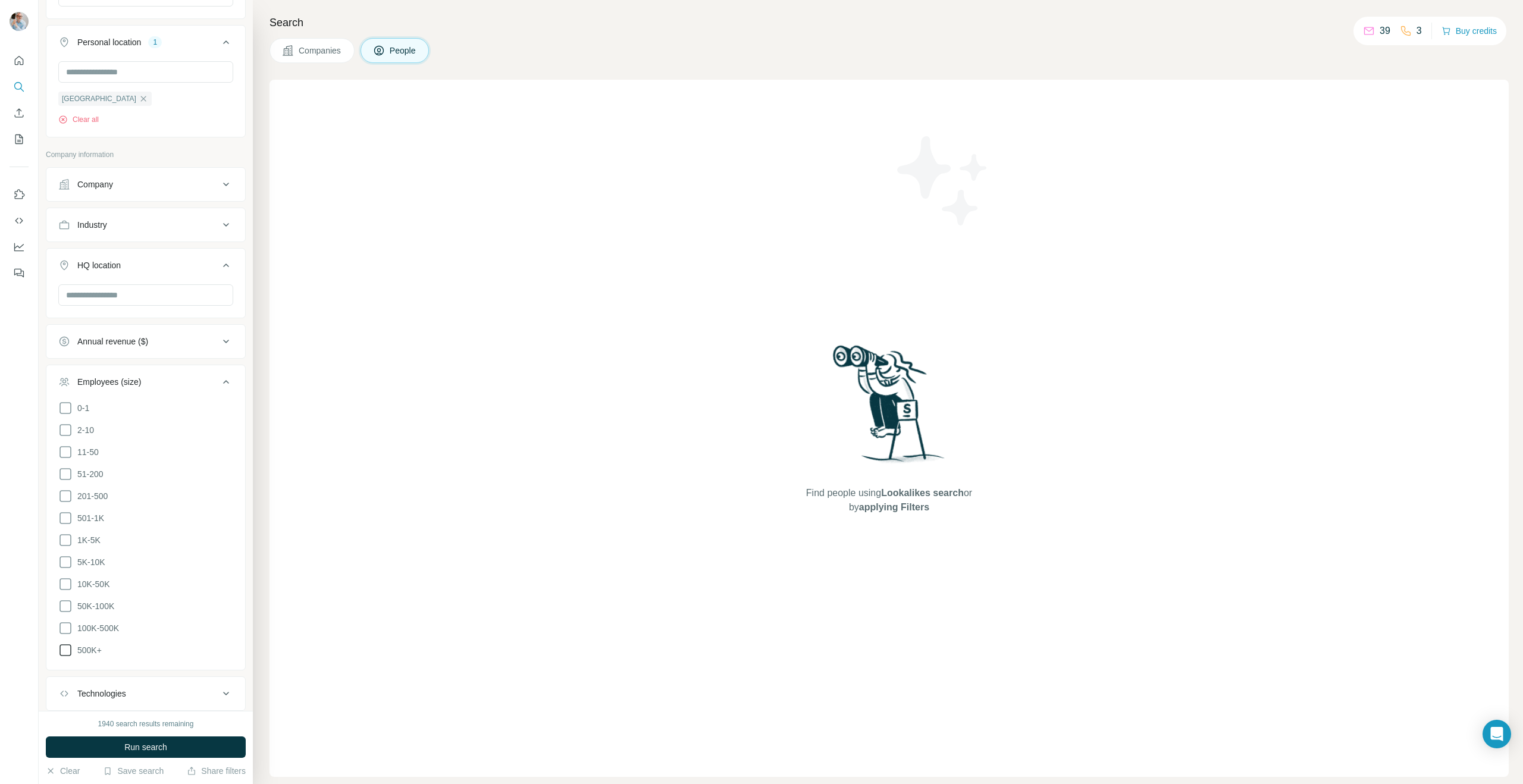
scroll to position [493, 0]
click at [65, 577] on icon at bounding box center [66, 580] width 14 height 14
click at [65, 555] on icon at bounding box center [66, 558] width 14 height 14
click at [62, 598] on icon at bounding box center [66, 602] width 14 height 14
drag, startPoint x: 152, startPoint y: 743, endPoint x: 152, endPoint y: 718, distance: 25.0
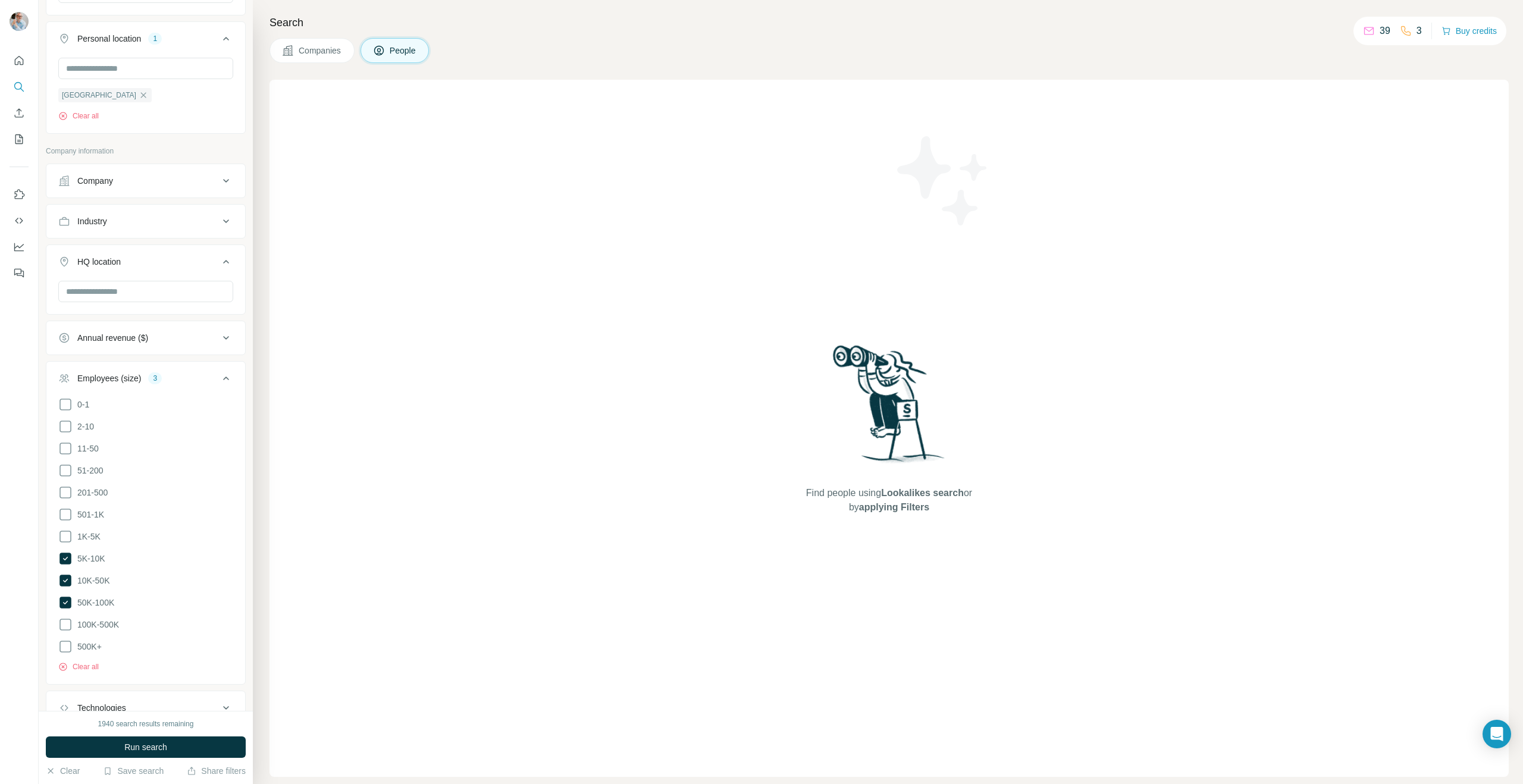
click at [152, 743] on span "Run search" at bounding box center [145, 746] width 43 height 12
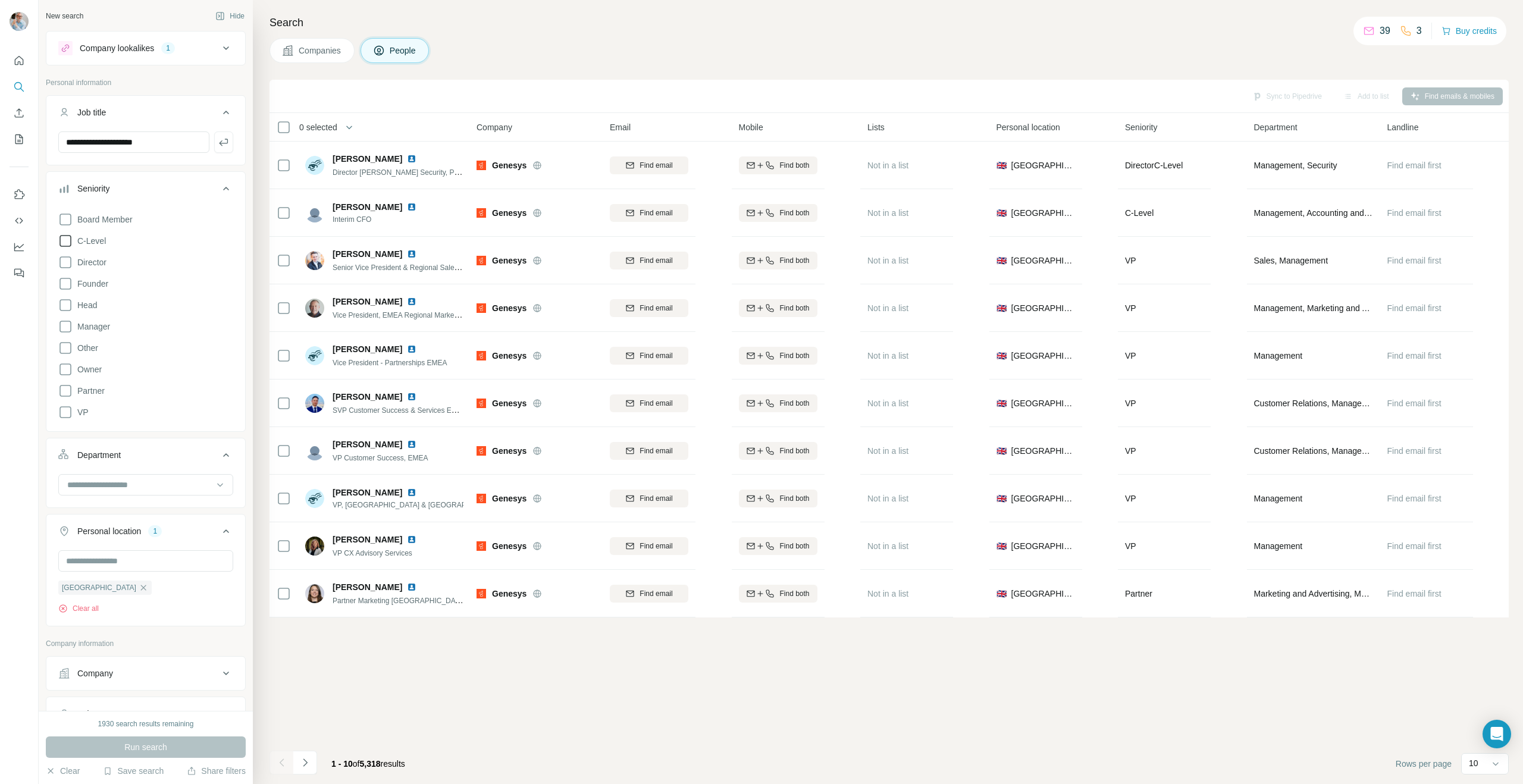
click at [308, 762] on icon "Navigate to next page" at bounding box center [305, 762] width 12 height 12
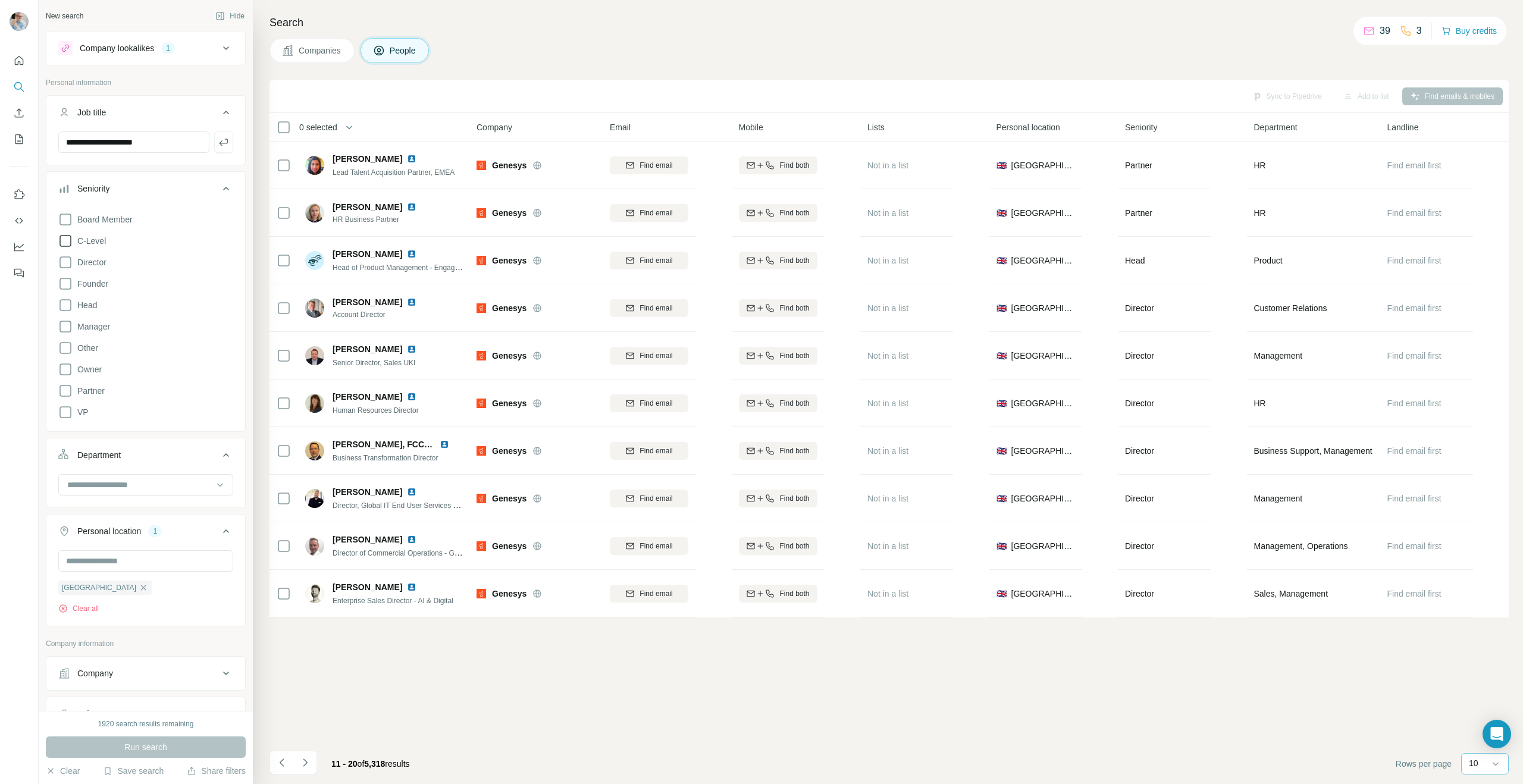
click at [1475, 763] on p "10" at bounding box center [1473, 763] width 10 height 12
drag, startPoint x: 1476, startPoint y: 671, endPoint x: 1405, endPoint y: 663, distance: 71.4
click at [1476, 671] on p "60" at bounding box center [1475, 672] width 10 height 12
click at [579, 664] on div "Sync to Pipedrive Add to list Find emails & mobiles 0 selected People Company E…" at bounding box center [889, 431] width 1239 height 704
